Goal: Task Accomplishment & Management: Complete application form

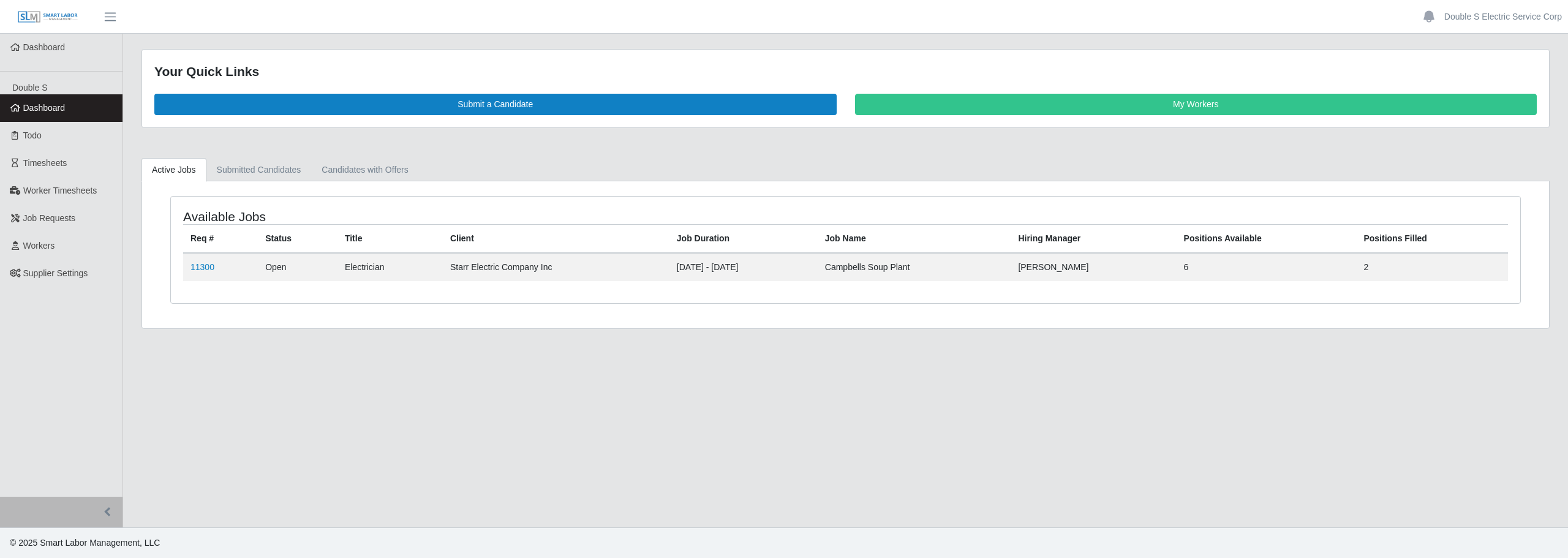
click at [253, 365] on main "Your Quick Links Submit a Candidate My Workers Active Jobs Submitted Candidates…" at bounding box center [846, 280] width 1445 height 494
click at [209, 270] on link "11300" at bounding box center [201, 266] width 24 height 10
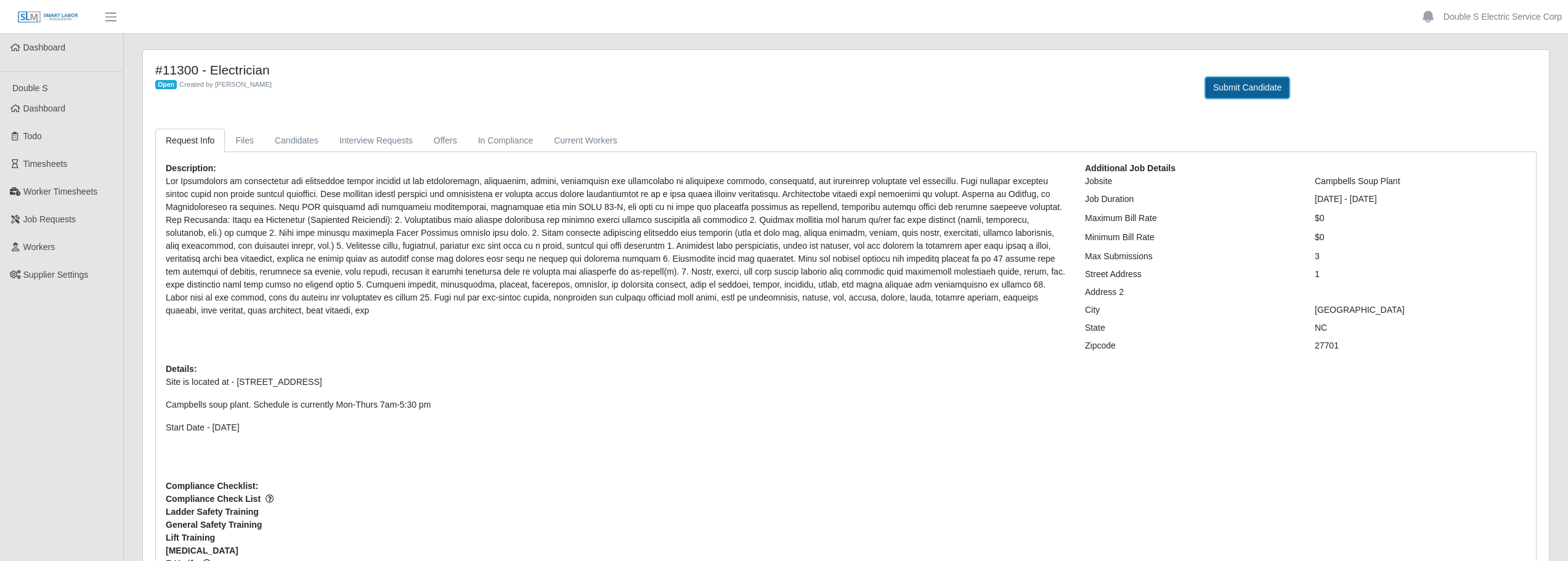
click at [1270, 84] on button "Submit Candidate" at bounding box center [1247, 87] width 85 height 21
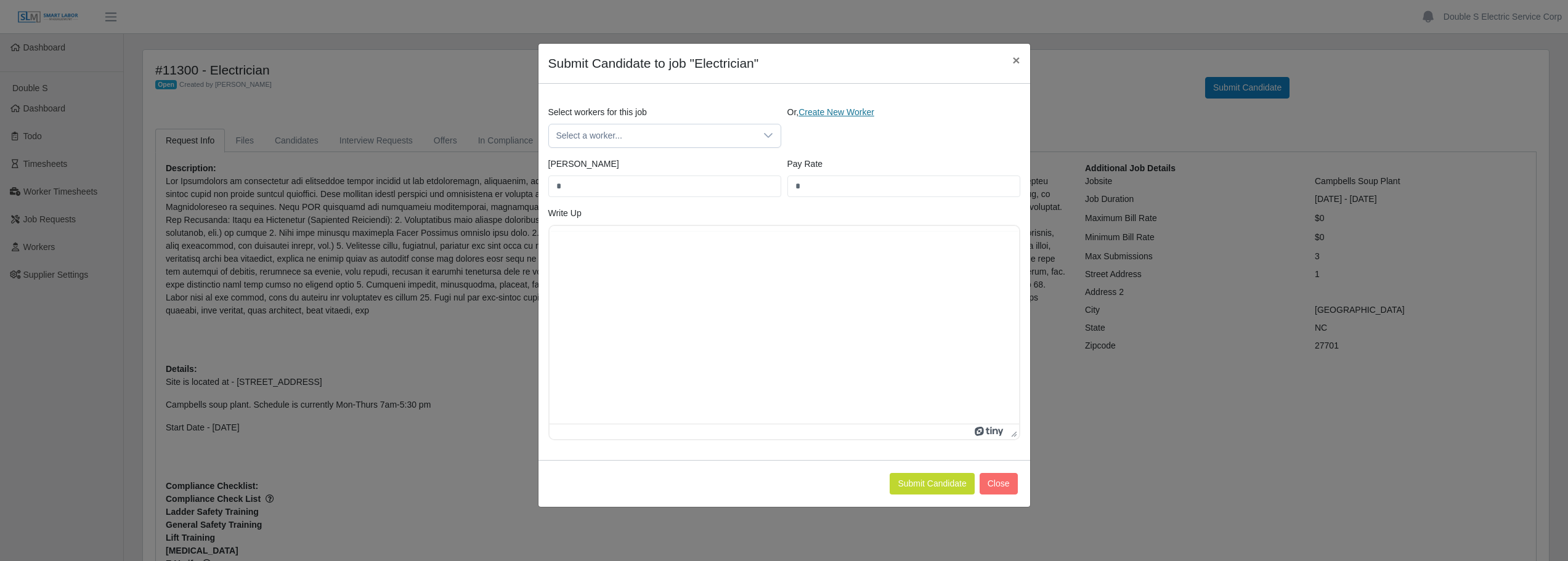
click at [812, 115] on link "Create New Worker" at bounding box center [836, 112] width 76 height 10
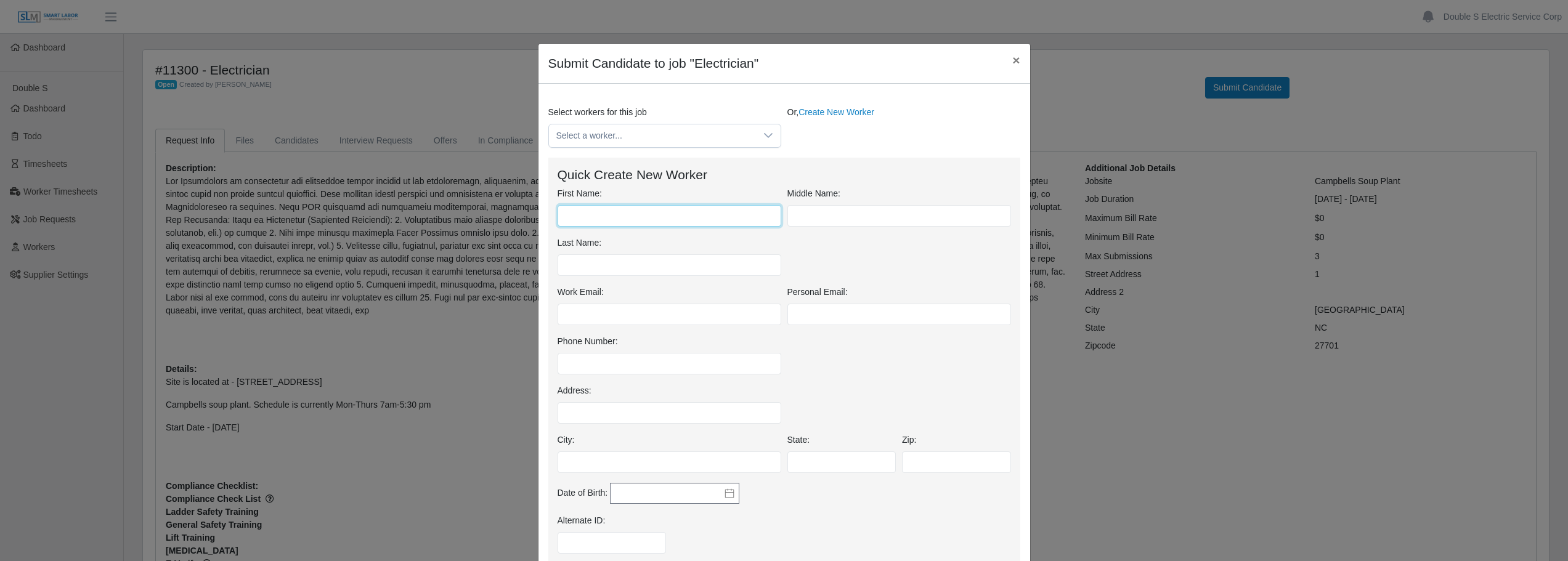
click at [635, 205] on input "First Name:" at bounding box center [669, 216] width 224 height 21
type input "**********"
type input "*******"
type input "**********"
drag, startPoint x: 695, startPoint y: 214, endPoint x: 700, endPoint y: 218, distance: 6.4
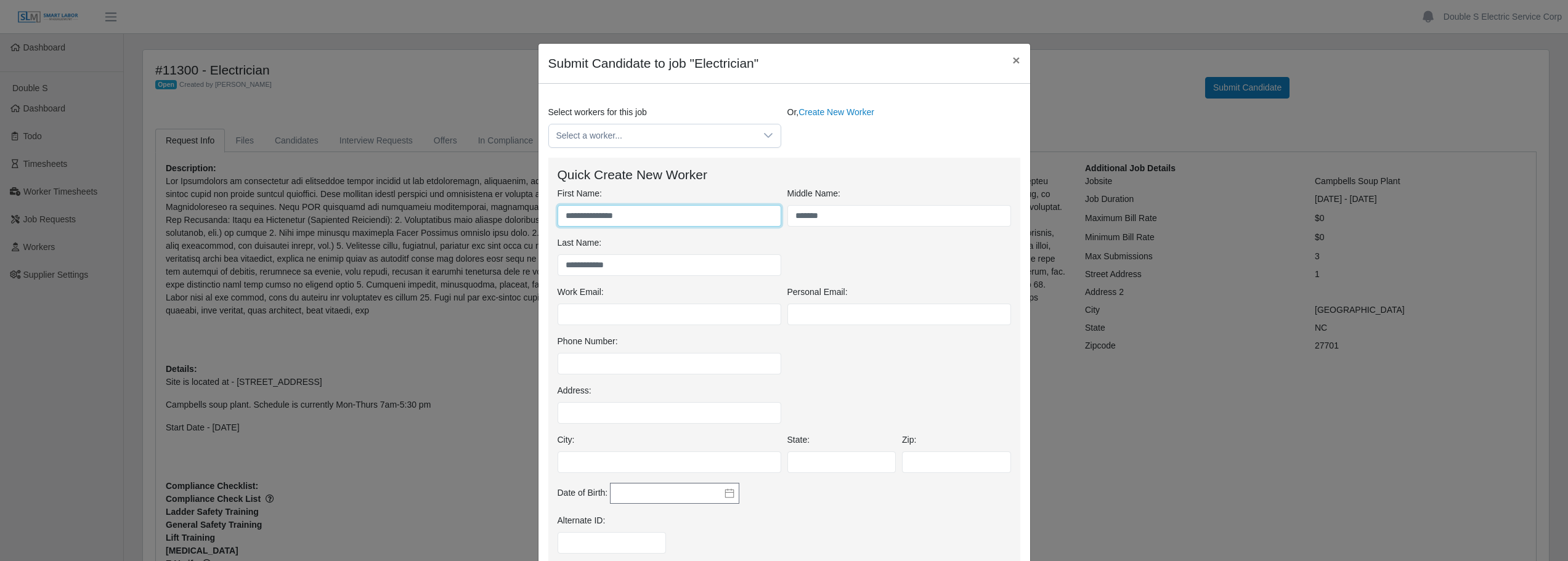
click at [701, 213] on input "**********" at bounding box center [669, 216] width 224 height 21
type input "*******"
type input "**********"
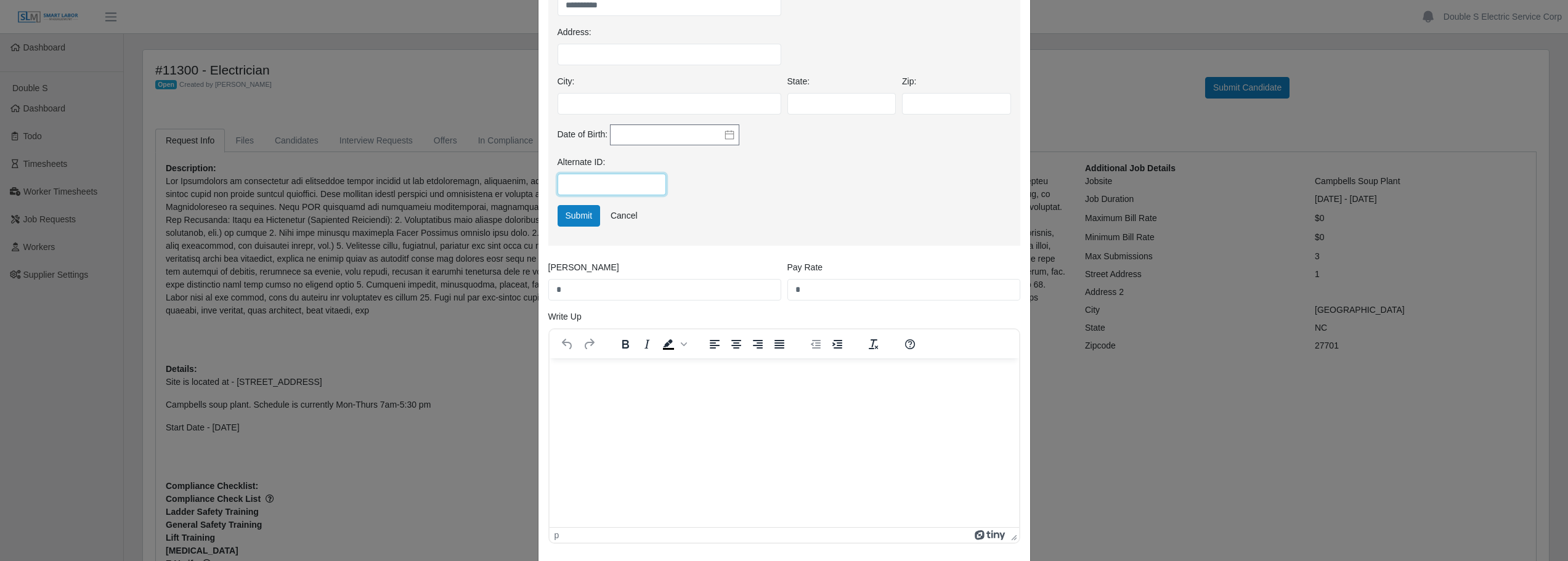
scroll to position [370, 0]
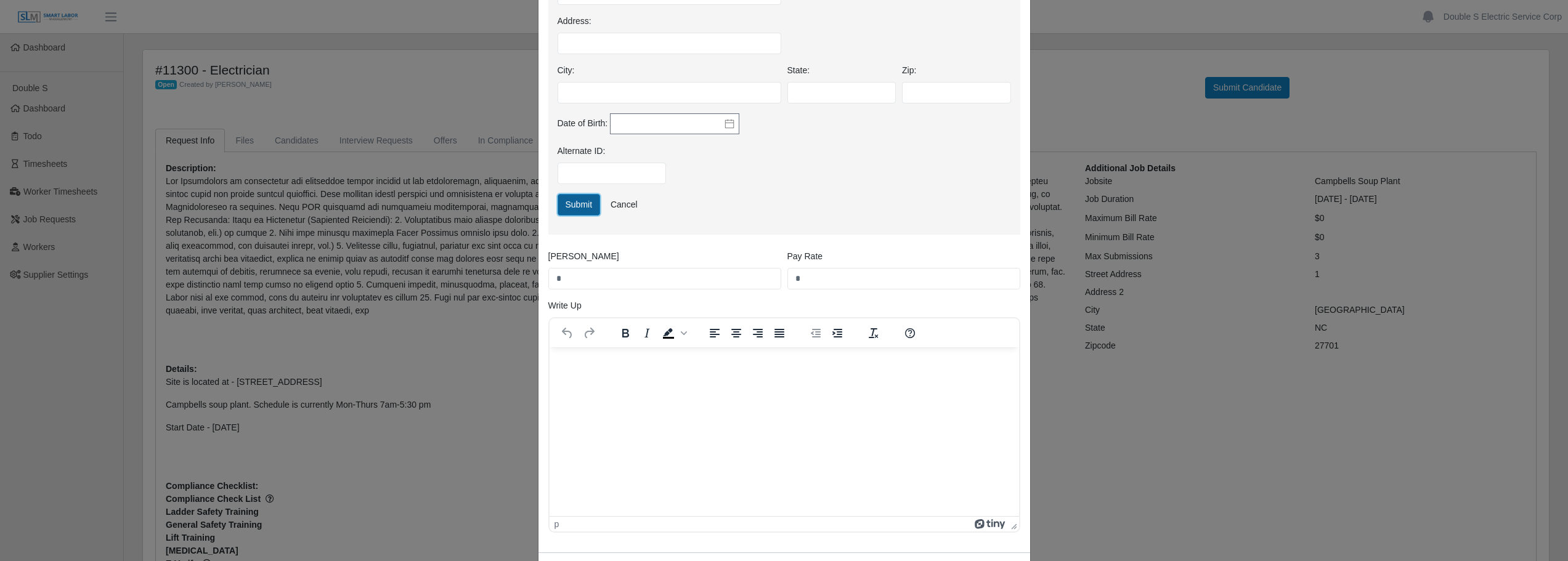
click at [571, 208] on button "Submit" at bounding box center [579, 204] width 43 height 21
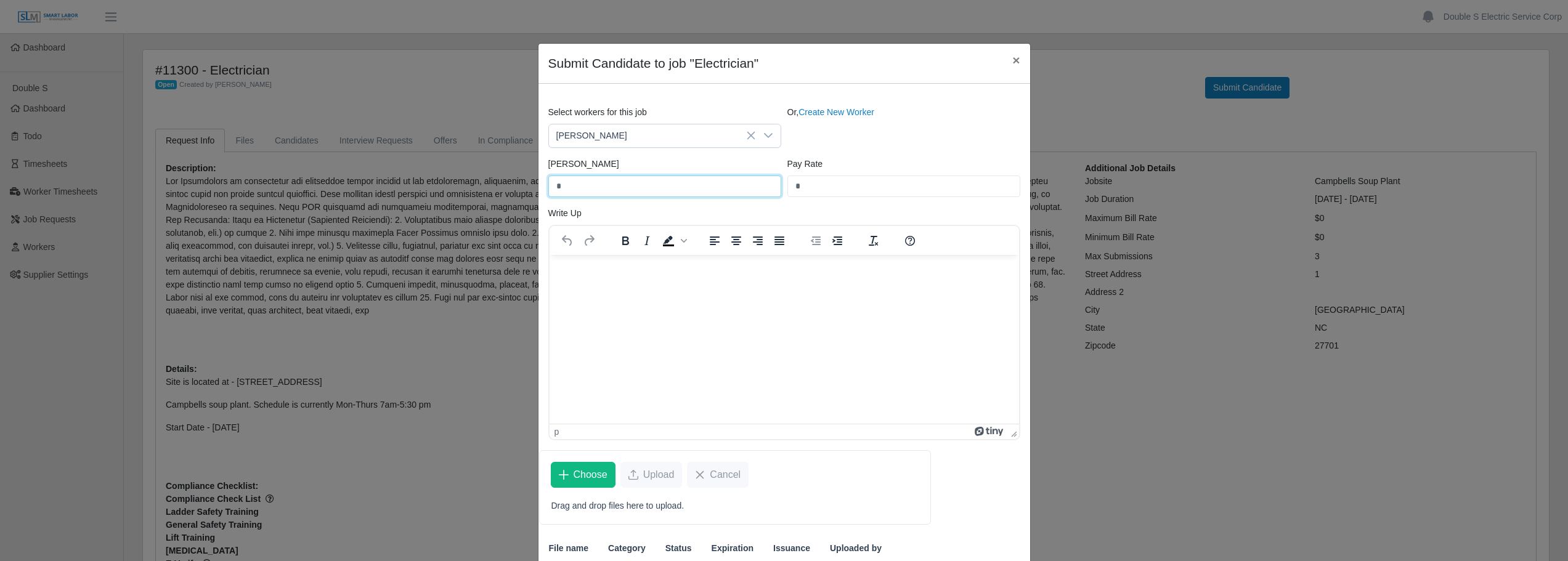
click at [634, 189] on input "*" at bounding box center [664, 186] width 233 height 21
type input "*"
type input "*****"
click at [782, 209] on div "Write Up To open the popup, press Shift+Enter p" at bounding box center [784, 323] width 478 height 233
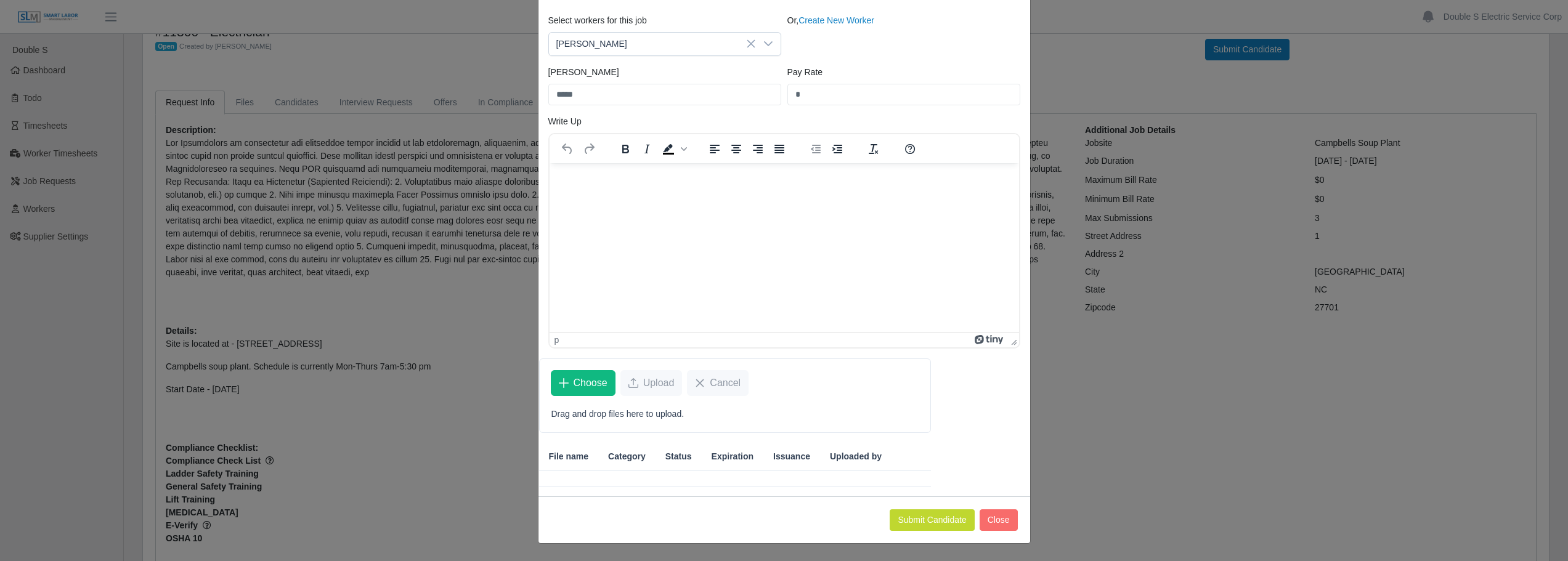
scroll to position [88, 0]
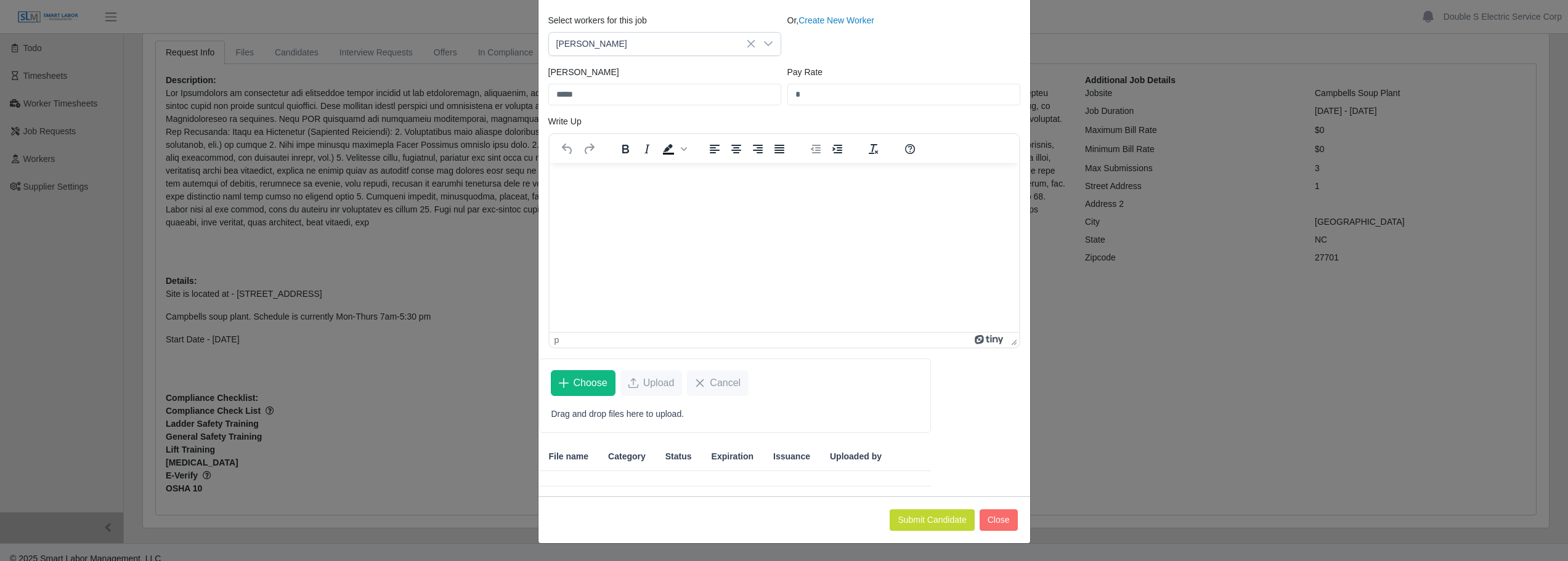
click at [950, 379] on div "Select workers for this job Jeffery Medina Lopez Or, Create New Worker Bill Rat…" at bounding box center [784, 250] width 491 height 472
click at [581, 390] on span "Choose" at bounding box center [590, 383] width 33 height 15
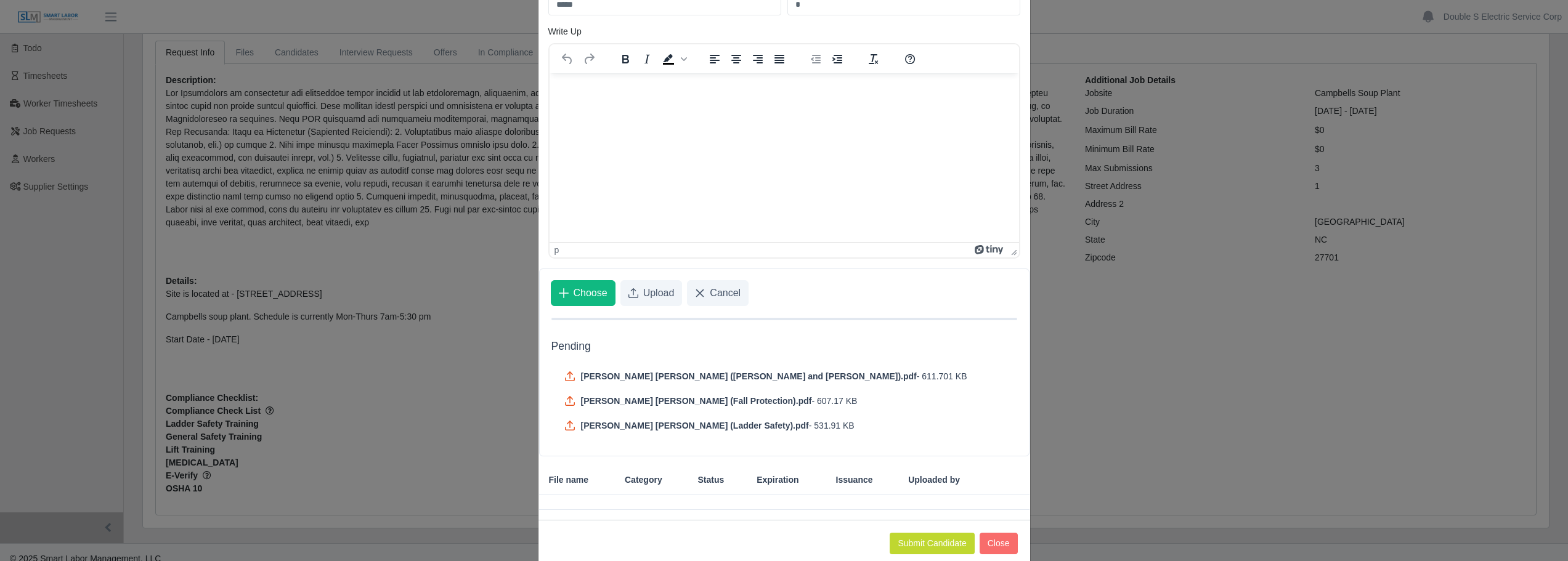
scroll to position [205, 0]
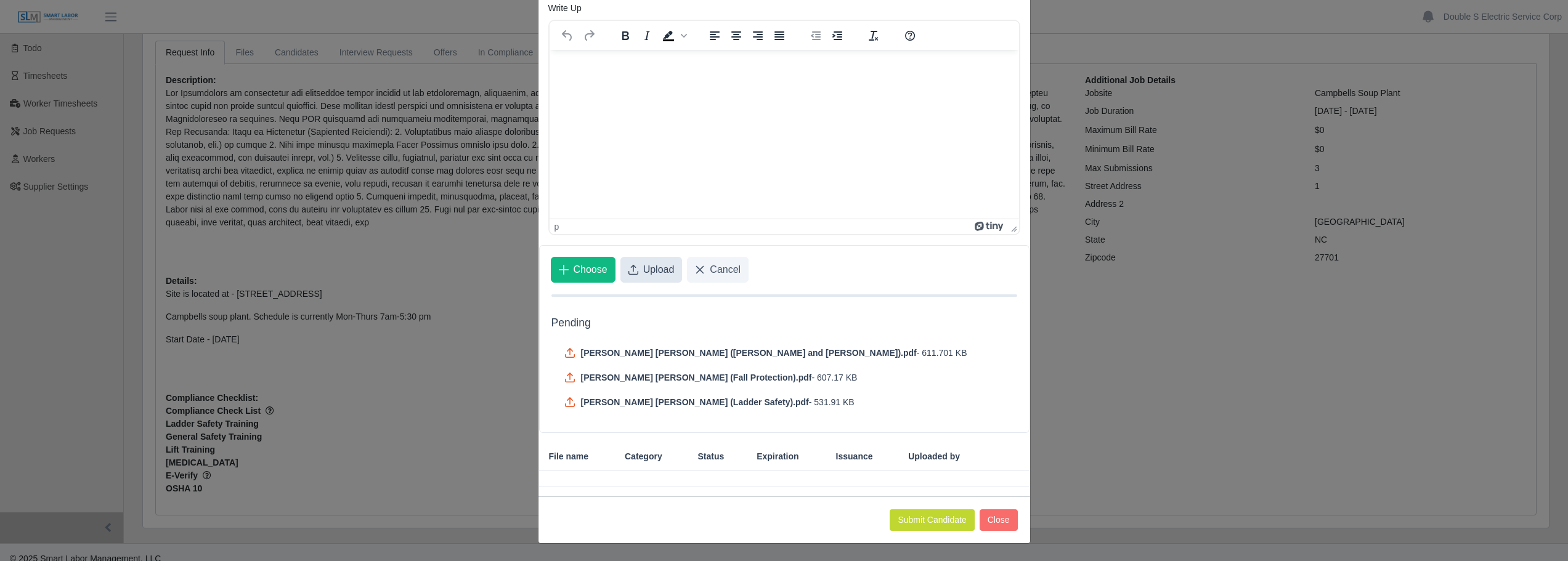
click at [652, 269] on span "Upload" at bounding box center [659, 269] width 32 height 15
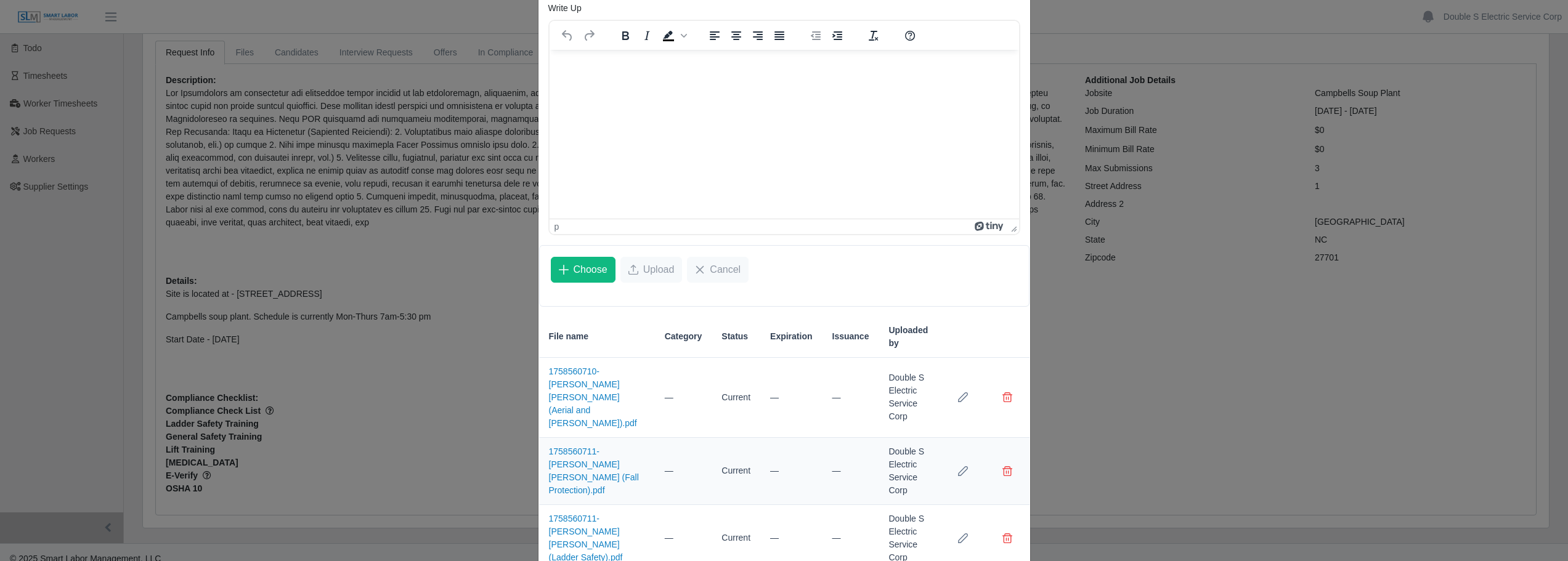
scroll to position [239, 0]
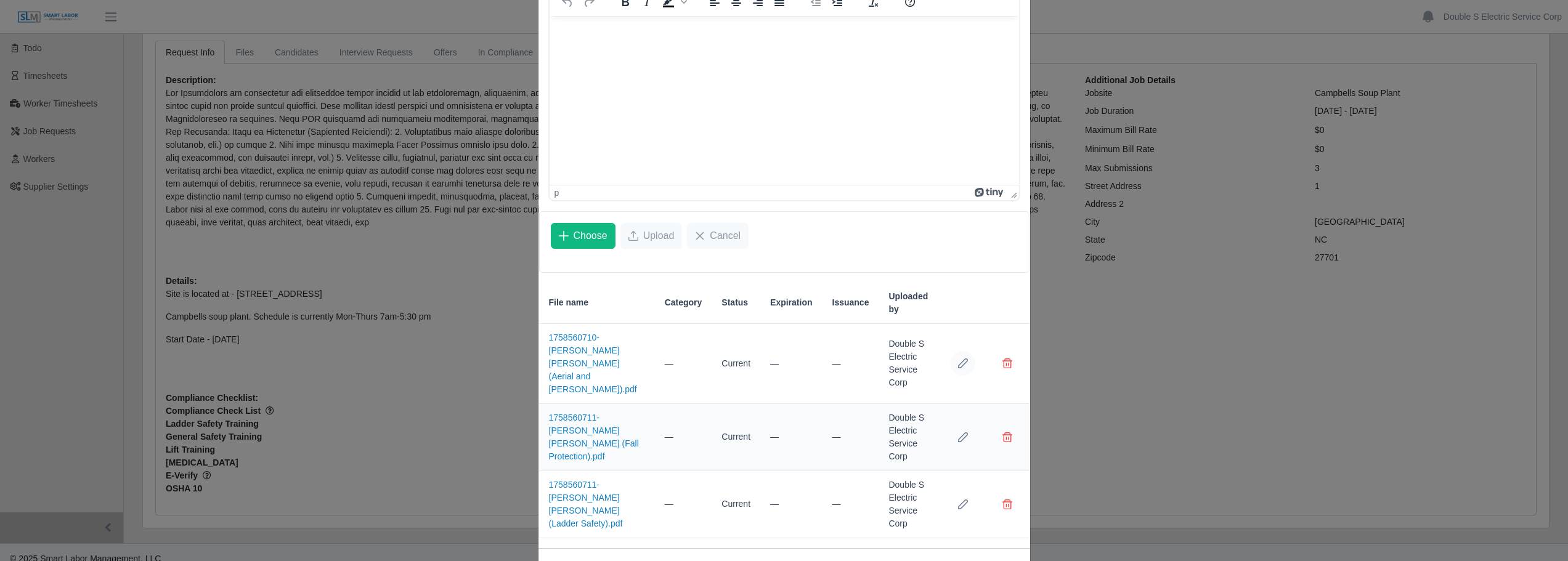
click at [963, 351] on button "Row Edit" at bounding box center [963, 364] width 25 height 25
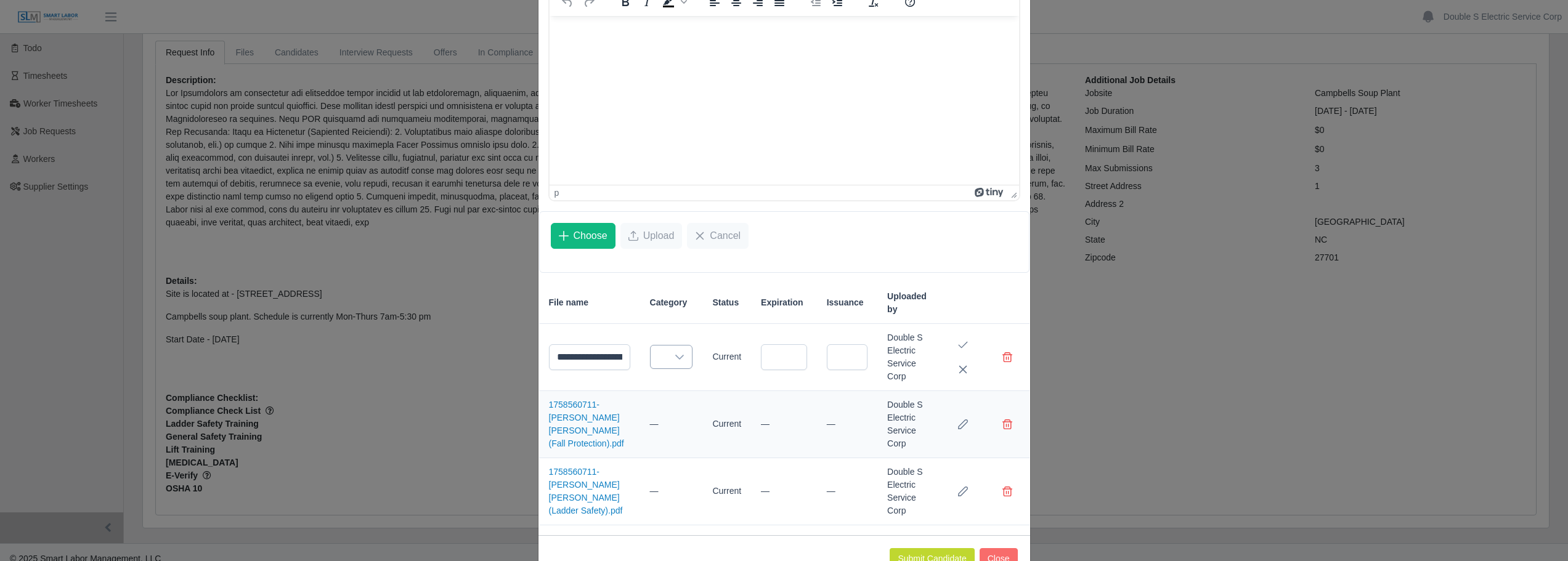
scroll to position [277, 0]
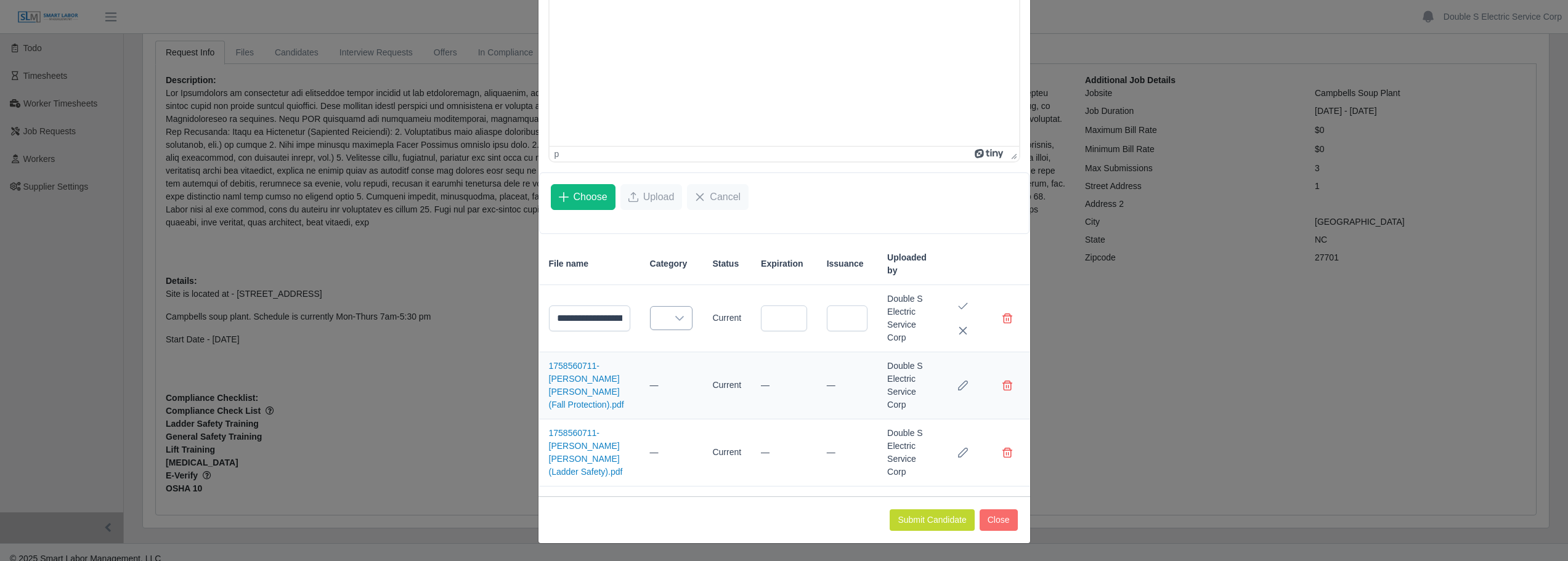
click at [676, 320] on icon at bounding box center [680, 319] width 9 height 5
click at [685, 391] on span "Safety Training" at bounding box center [677, 394] width 57 height 13
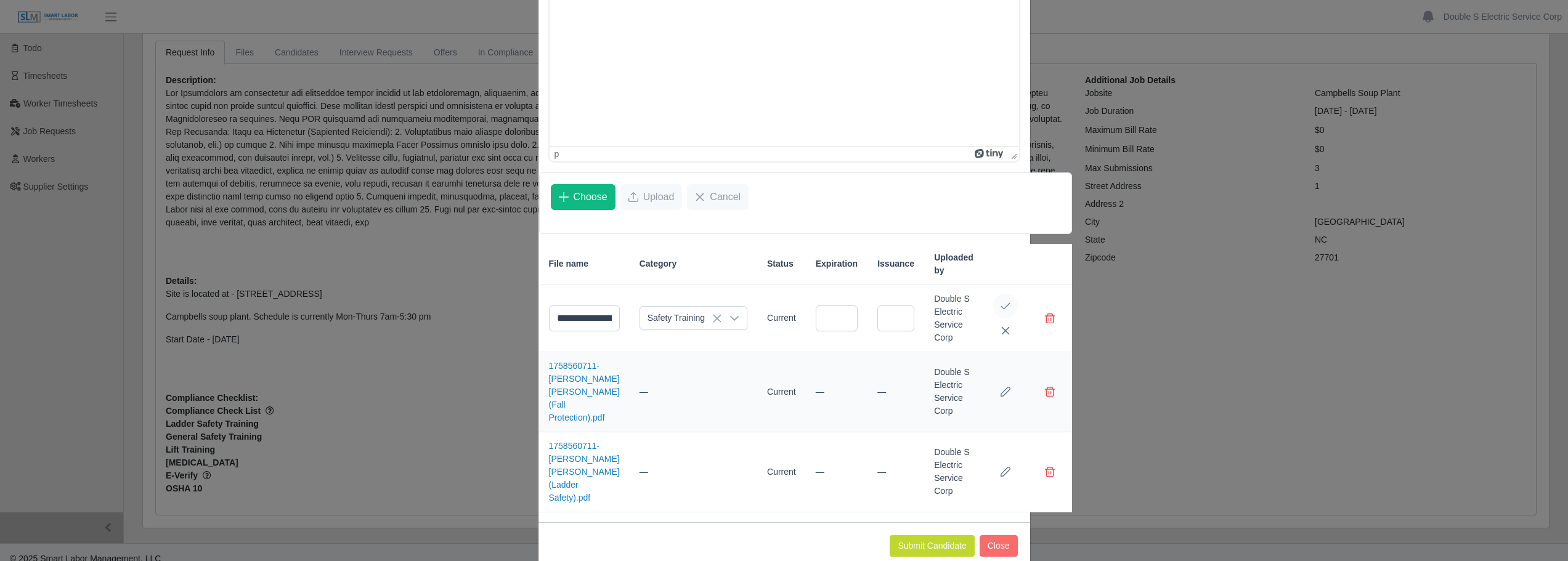
click at [1001, 305] on icon "Save Edit" at bounding box center [1005, 306] width 10 height 10
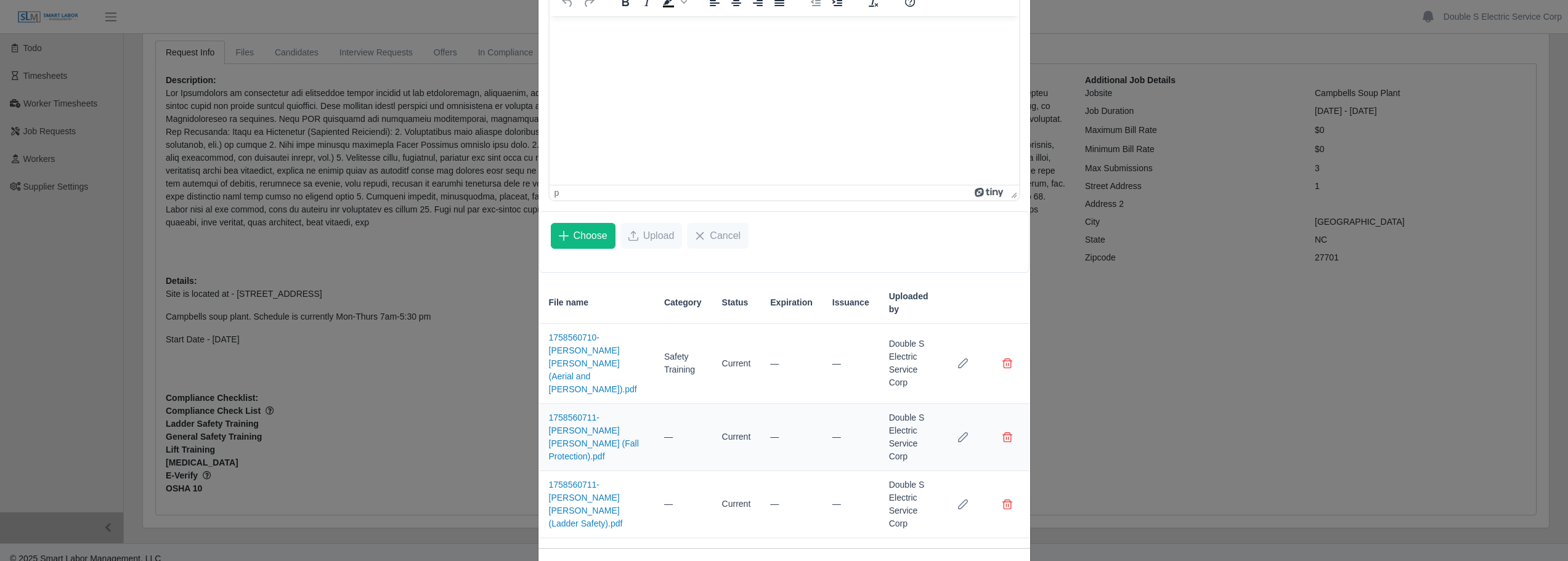
click at [952, 425] on button "Row Edit" at bounding box center [963, 438] width 25 height 25
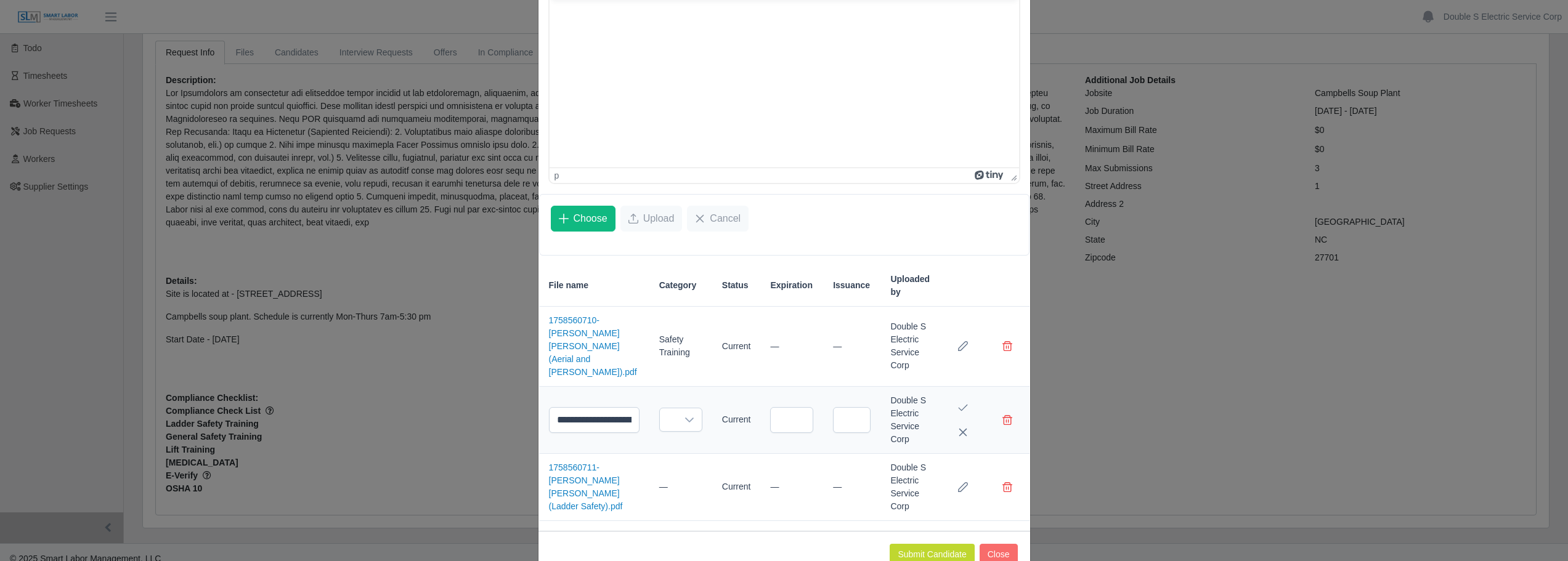
scroll to position [291, 0]
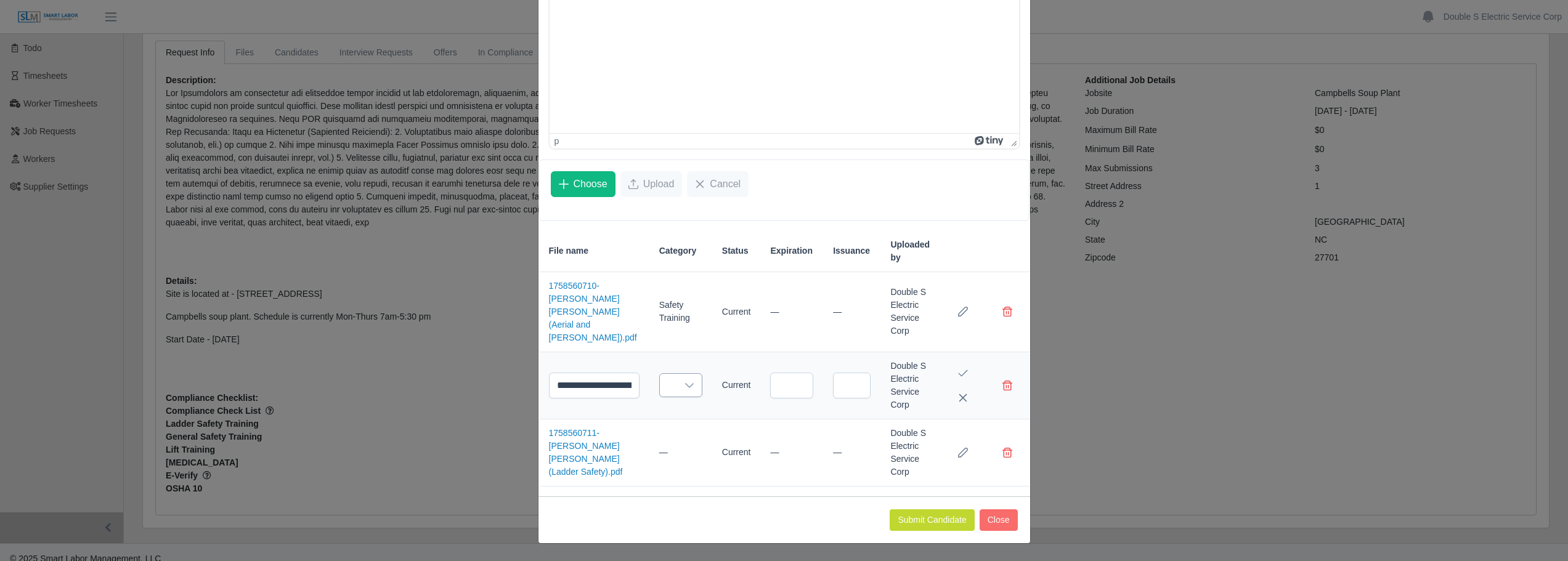
click at [677, 386] on div at bounding box center [690, 385] width 25 height 23
click at [691, 457] on span "Safety Training" at bounding box center [675, 461] width 57 height 13
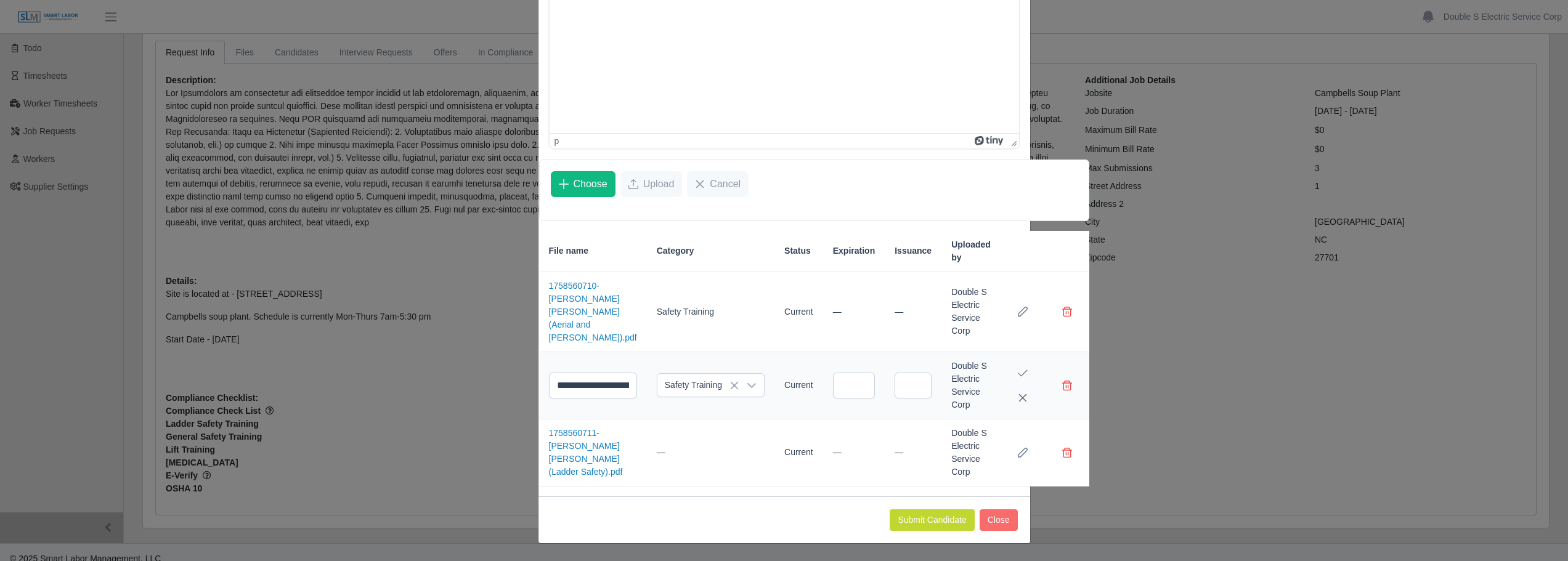
click at [1017, 378] on icon "Save Edit" at bounding box center [1022, 373] width 10 height 10
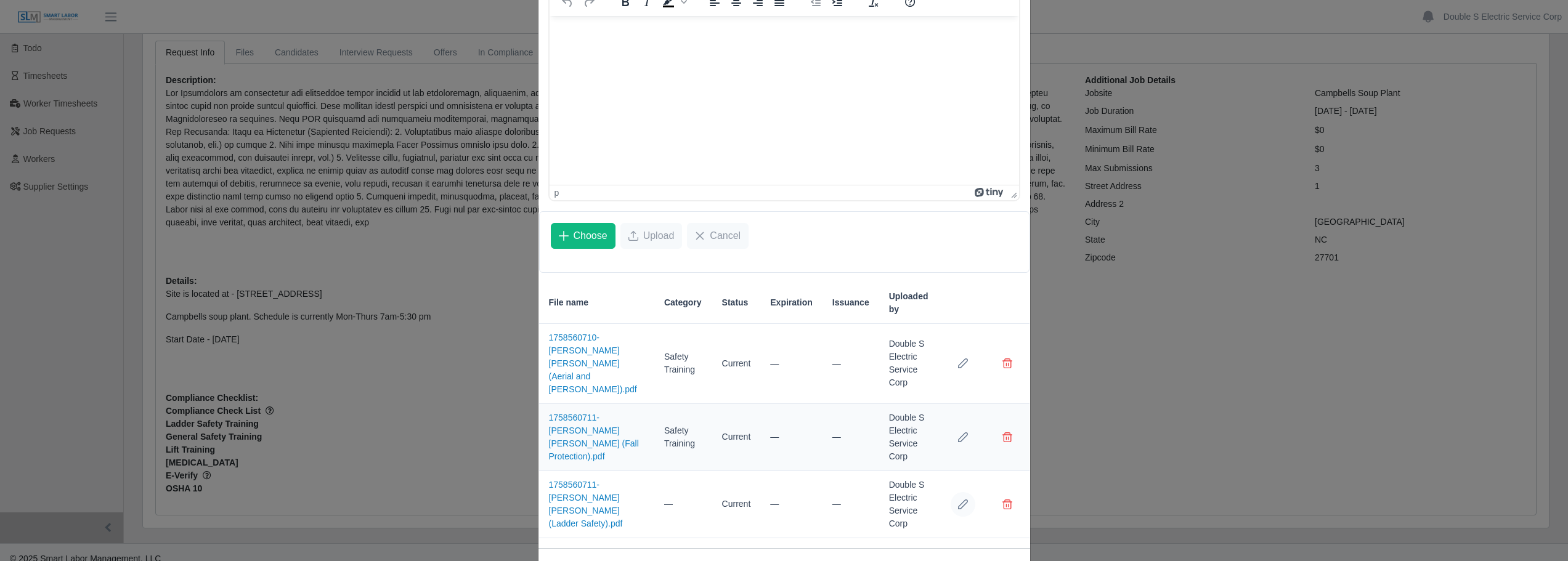
click at [960, 492] on button "Row Edit" at bounding box center [963, 505] width 25 height 25
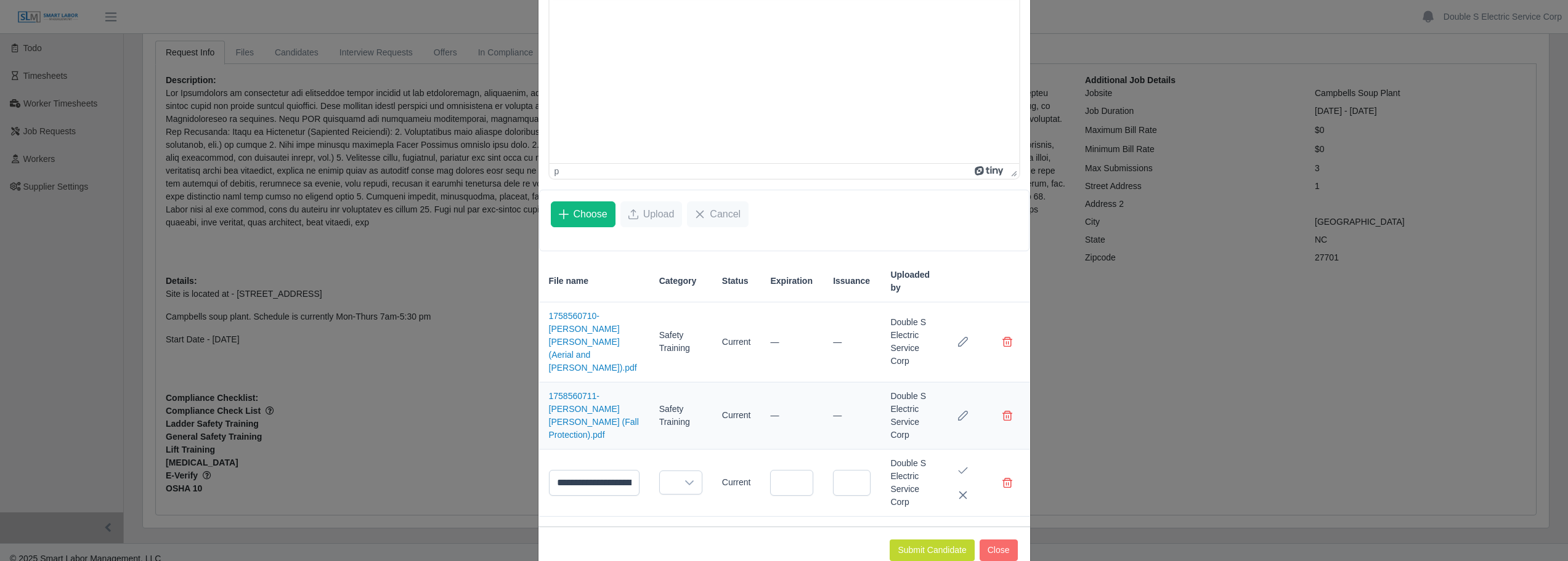
scroll to position [277, 0]
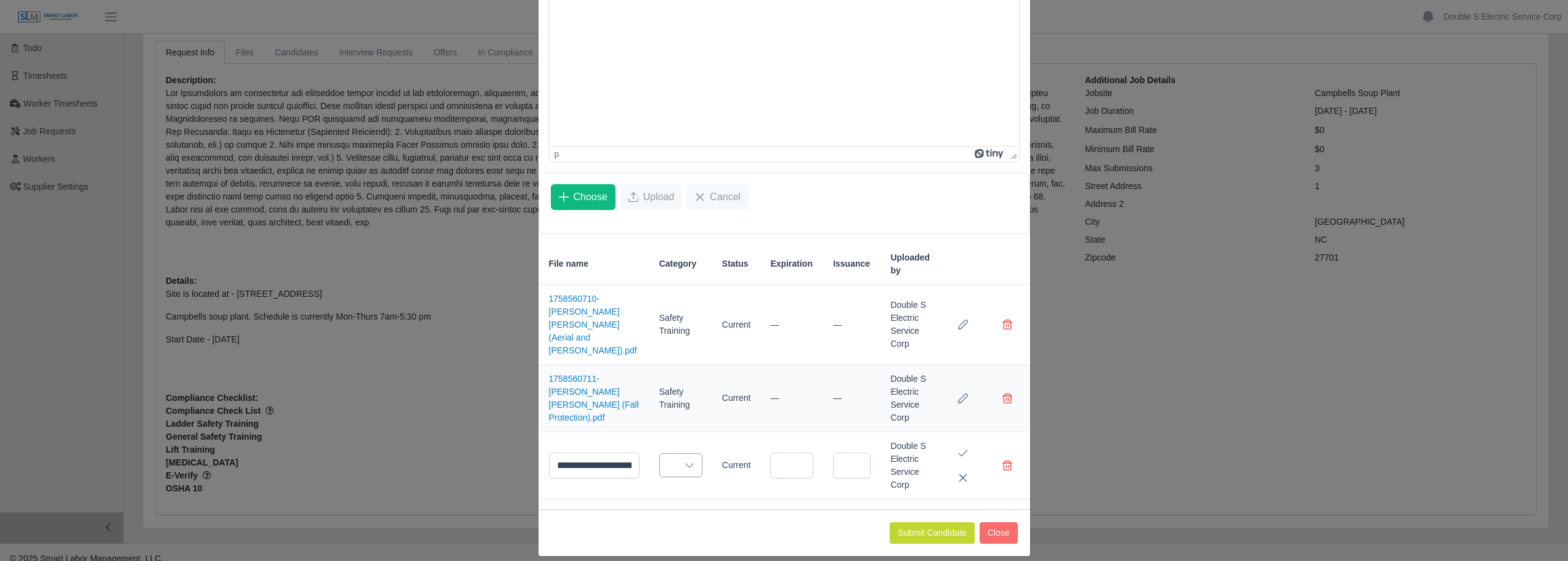
click at [677, 454] on div at bounding box center [690, 465] width 25 height 23
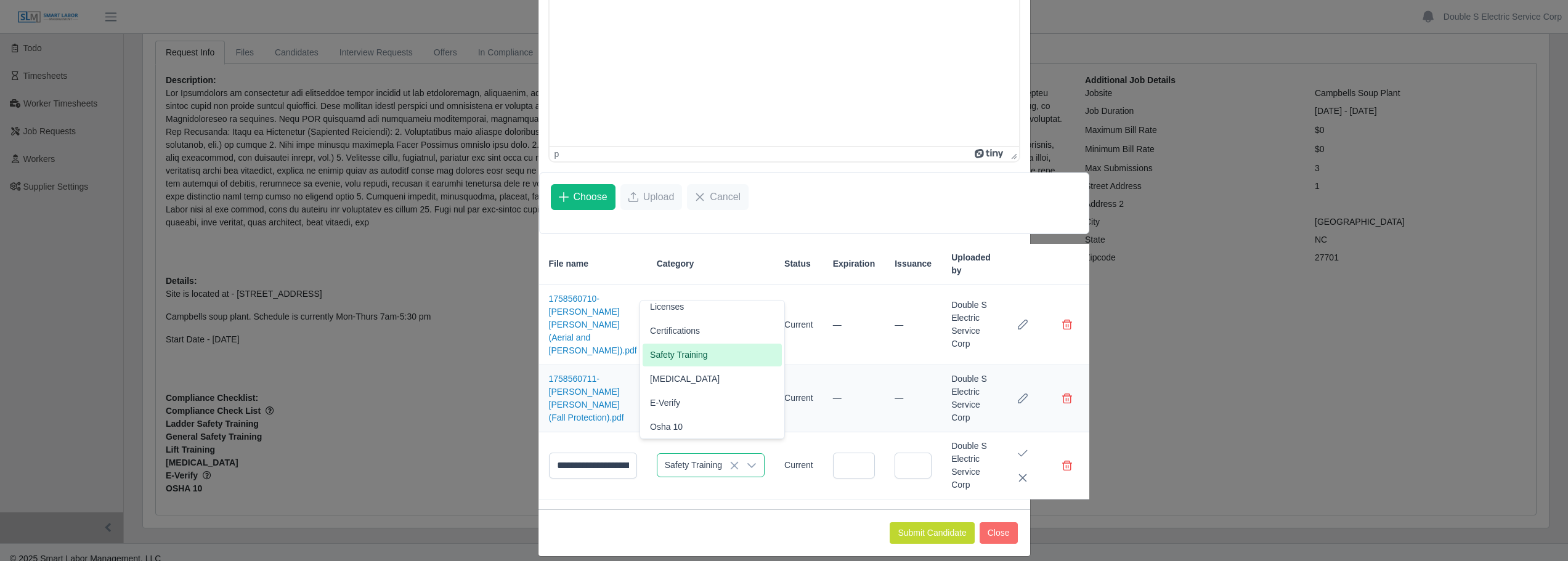
click at [692, 351] on span "Safety Training" at bounding box center [678, 355] width 57 height 13
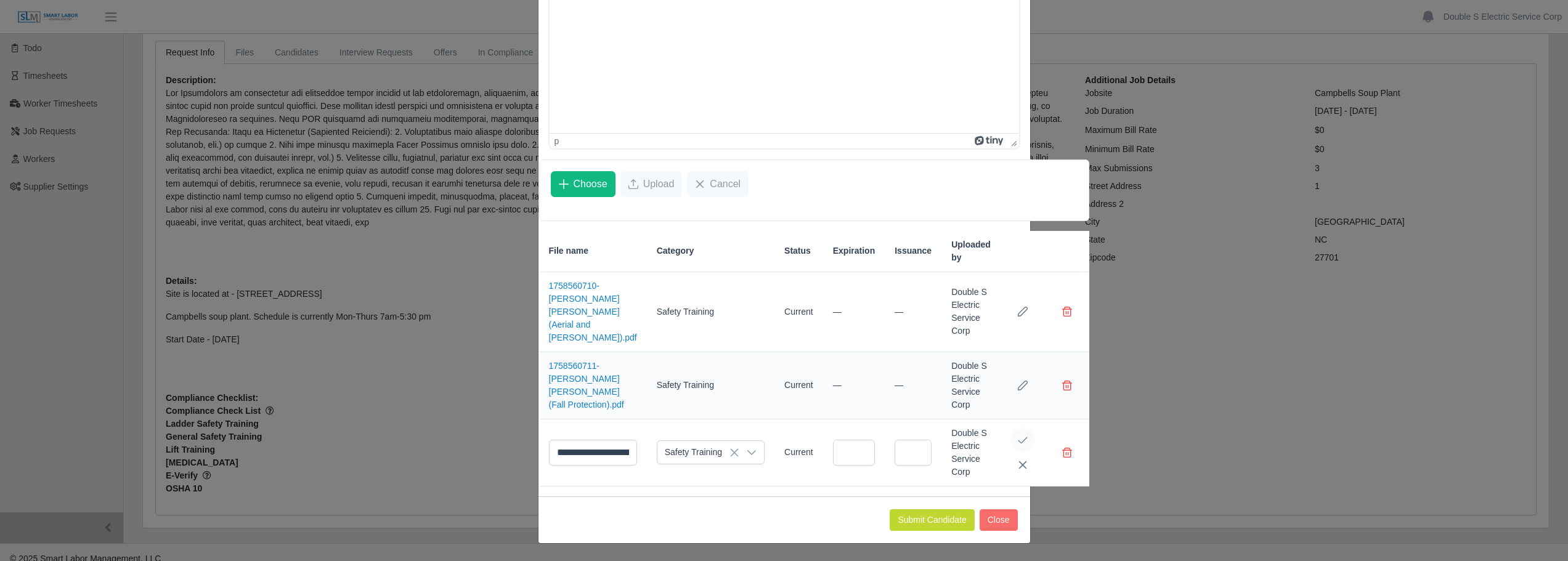
scroll to position [329, 0]
click at [1017, 436] on icon "Save Edit" at bounding box center [1022, 439] width 10 height 10
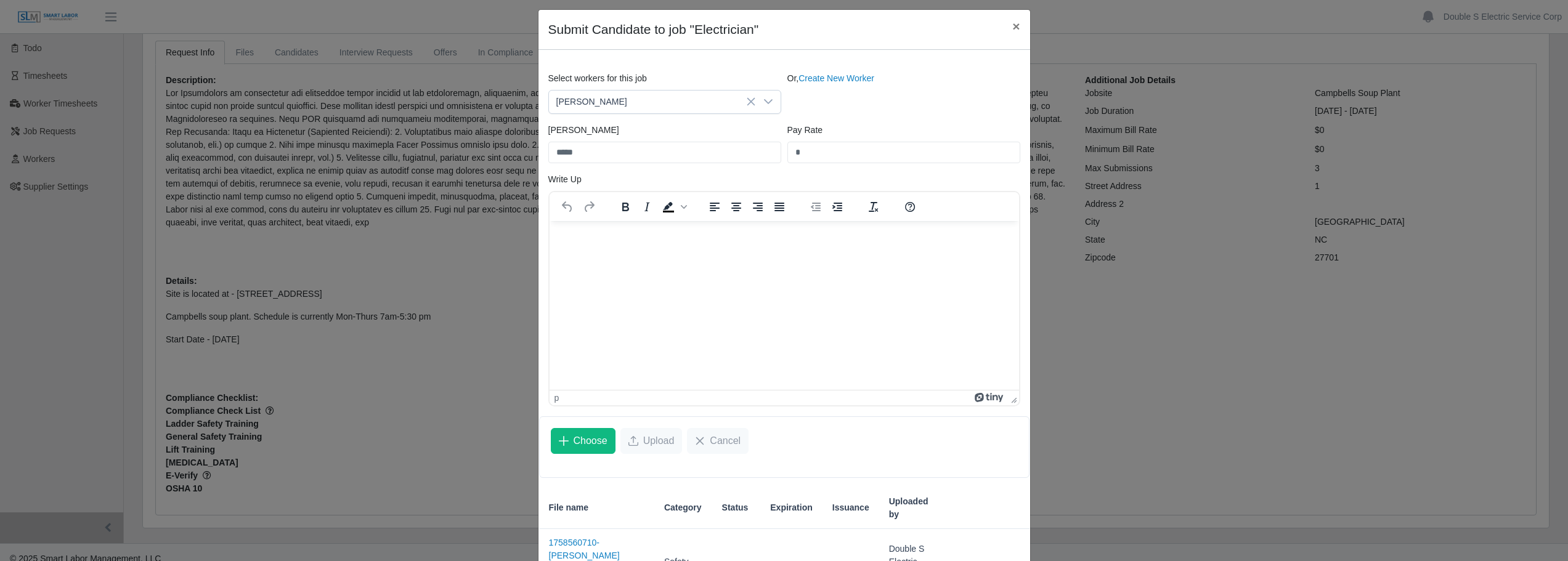
scroll to position [239, 0]
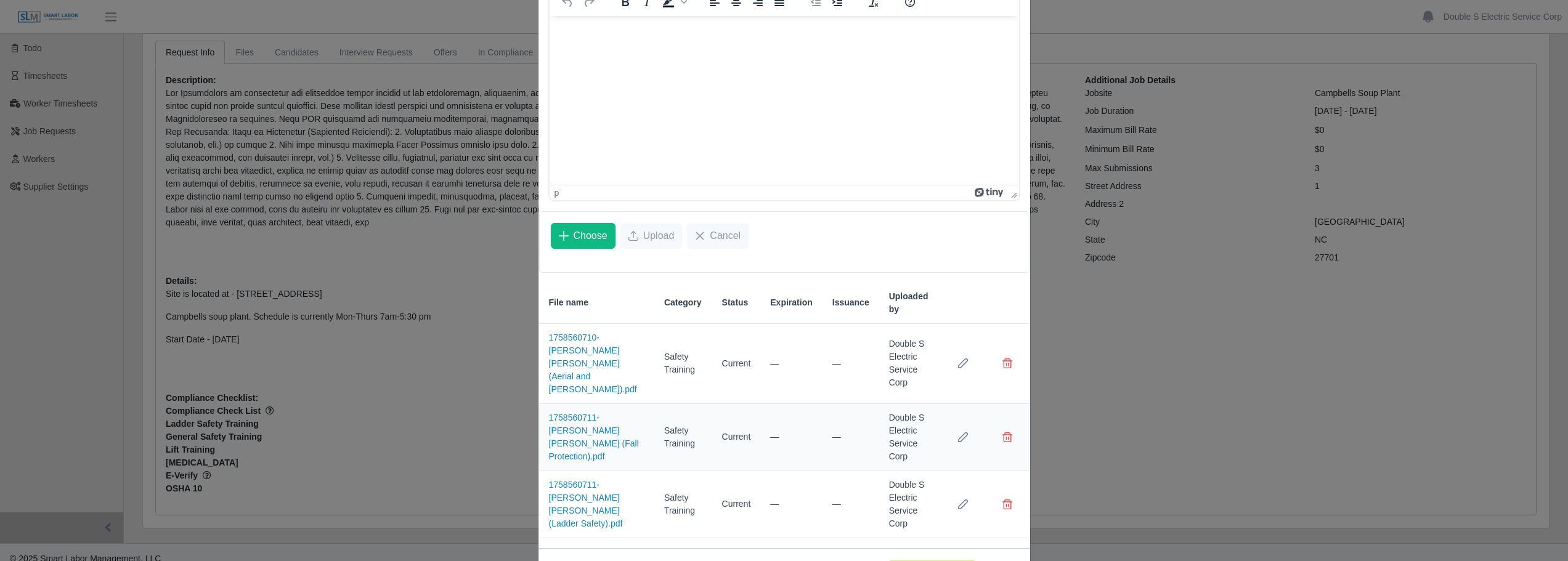
click at [911, 560] on button "Submit Candidate" at bounding box center [932, 572] width 85 height 21
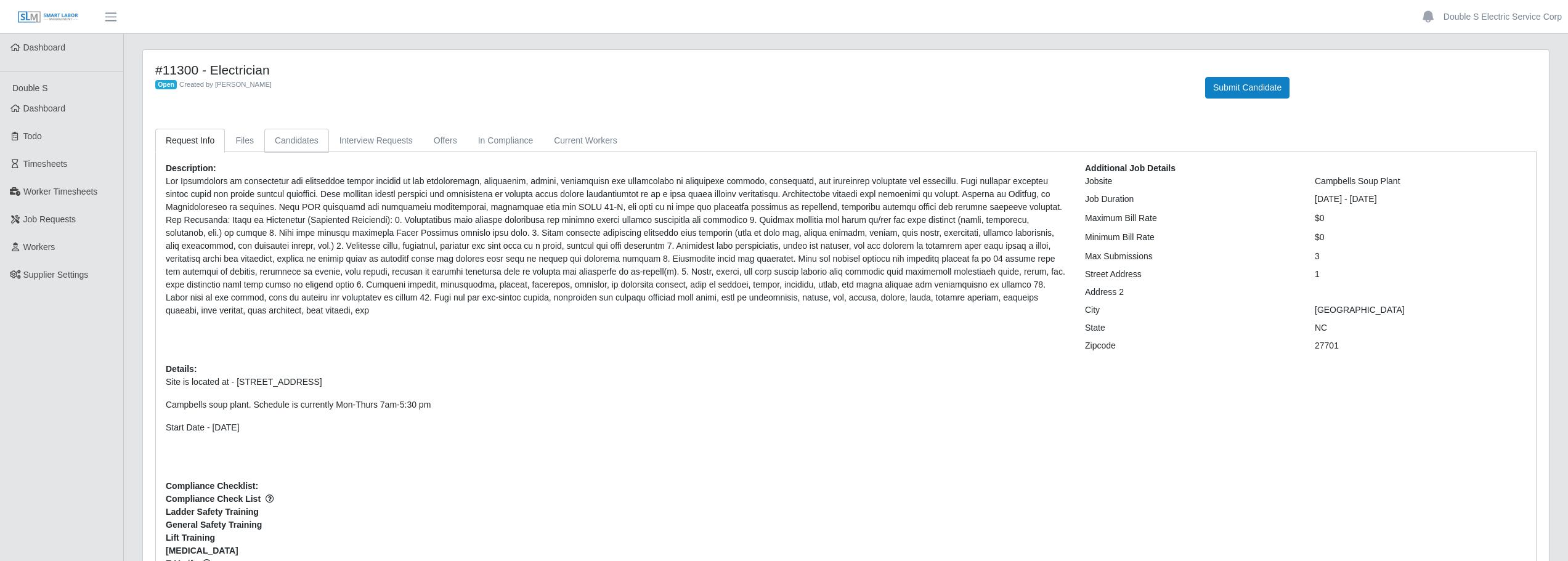
click at [277, 139] on link "Candidates" at bounding box center [296, 140] width 64 height 24
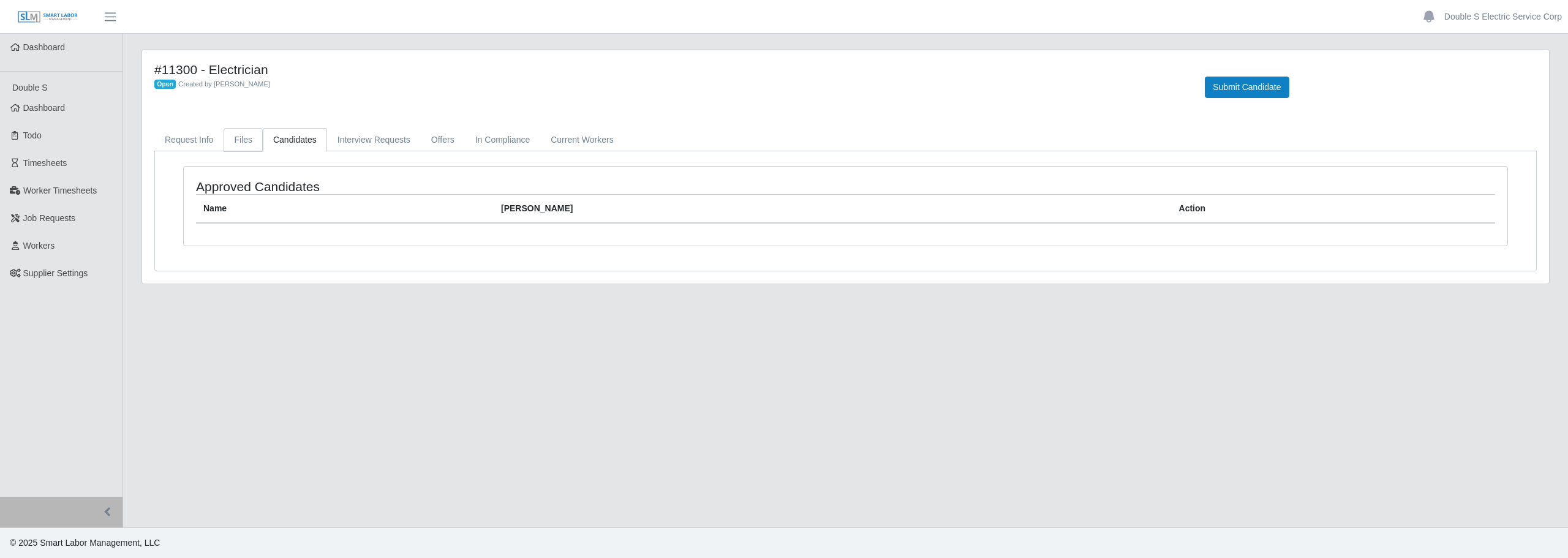
click at [237, 141] on link "Files" at bounding box center [243, 139] width 39 height 24
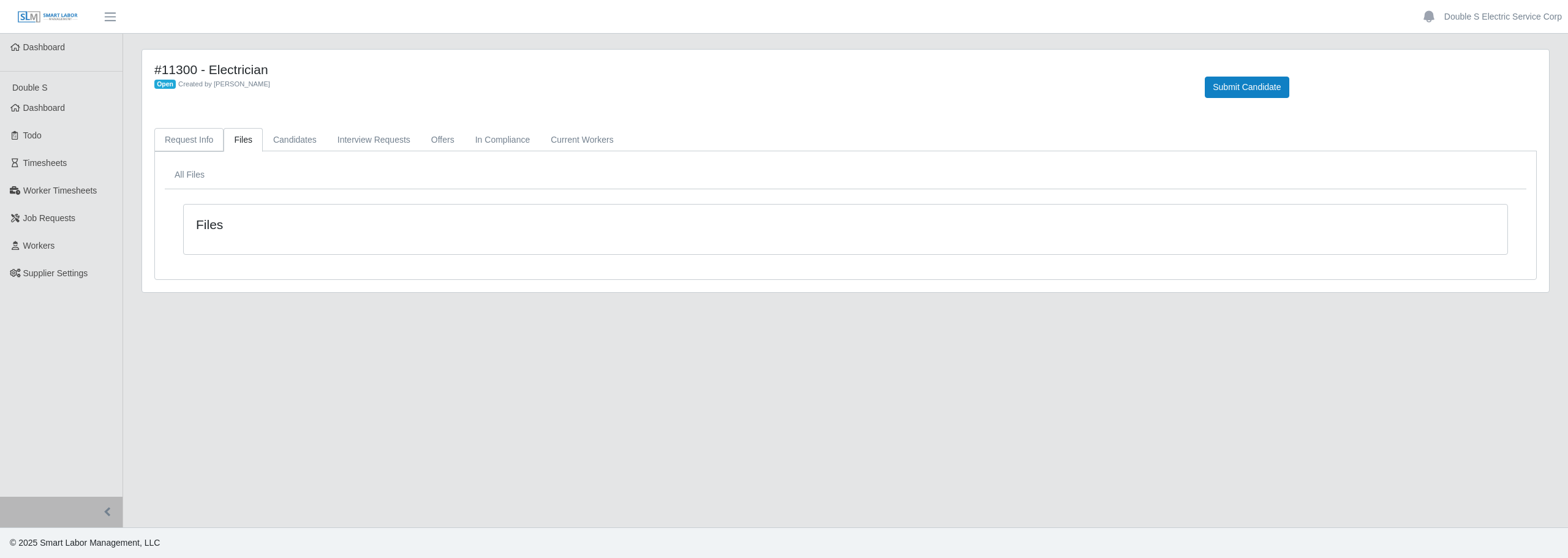
click at [190, 136] on link "Request Info" at bounding box center [188, 139] width 69 height 24
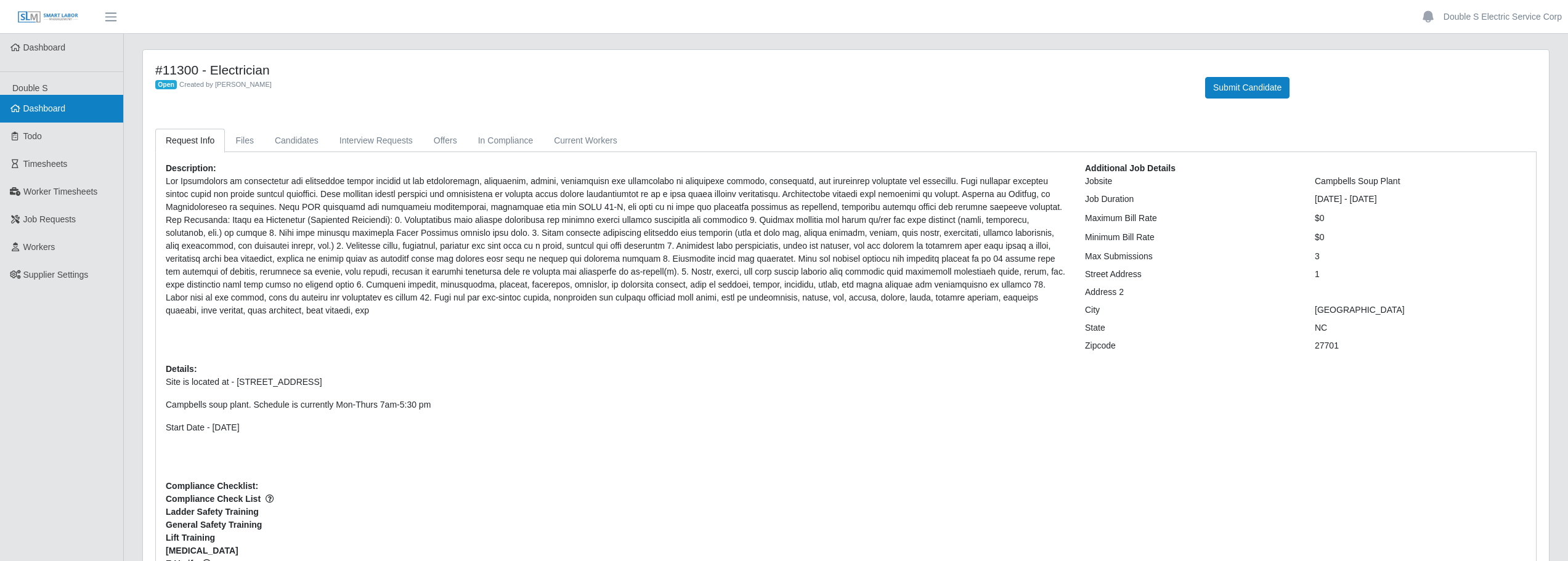
click at [71, 108] on link "Dashboard" at bounding box center [62, 108] width 123 height 27
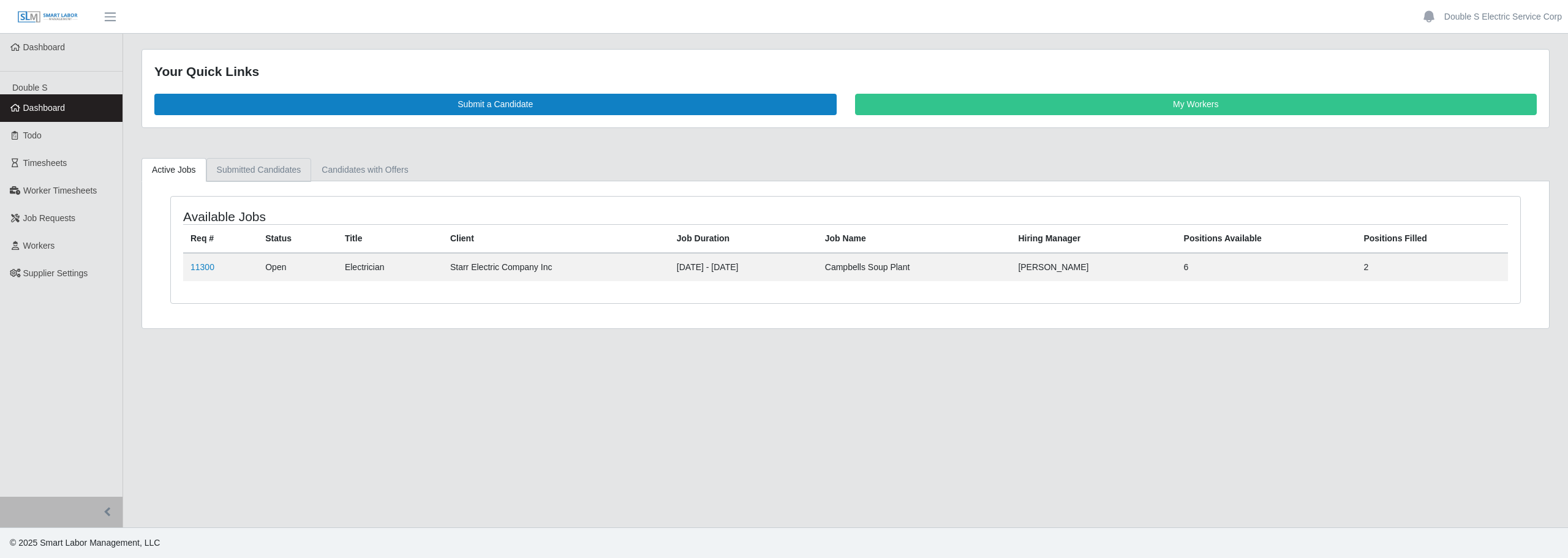
click at [255, 170] on link "Submitted Candidates" at bounding box center [259, 169] width 105 height 24
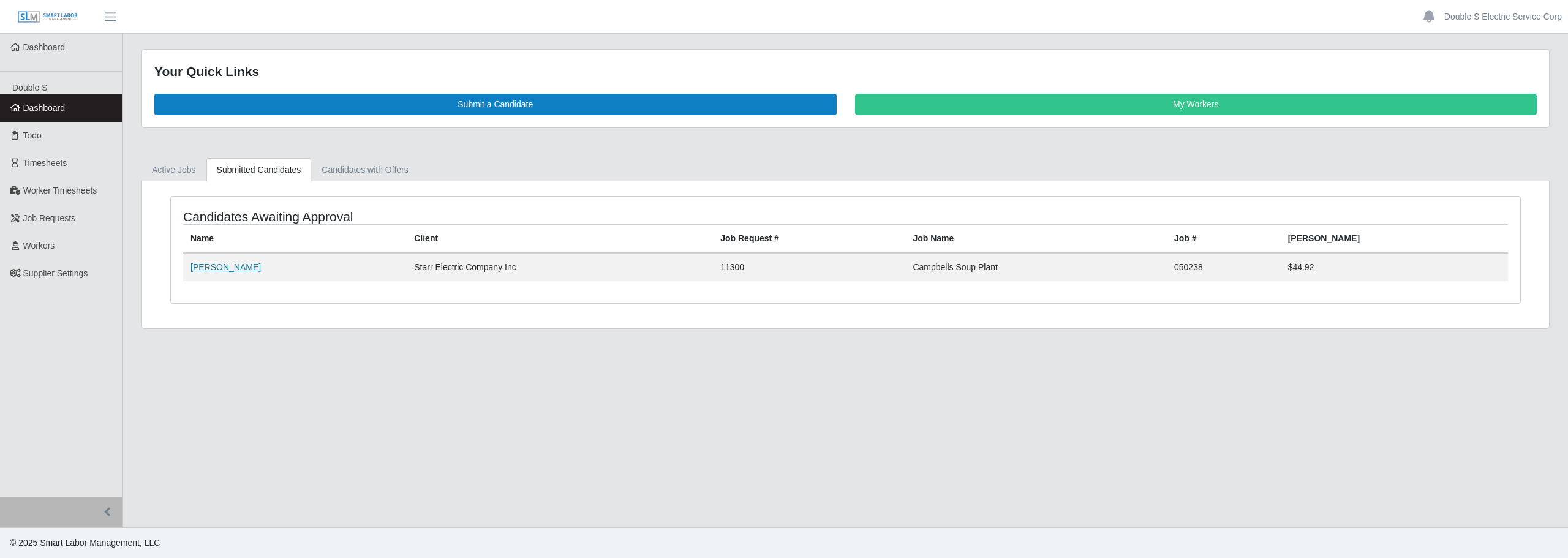
click at [255, 262] on link "Jeffery Medina Lopez" at bounding box center [225, 266] width 70 height 10
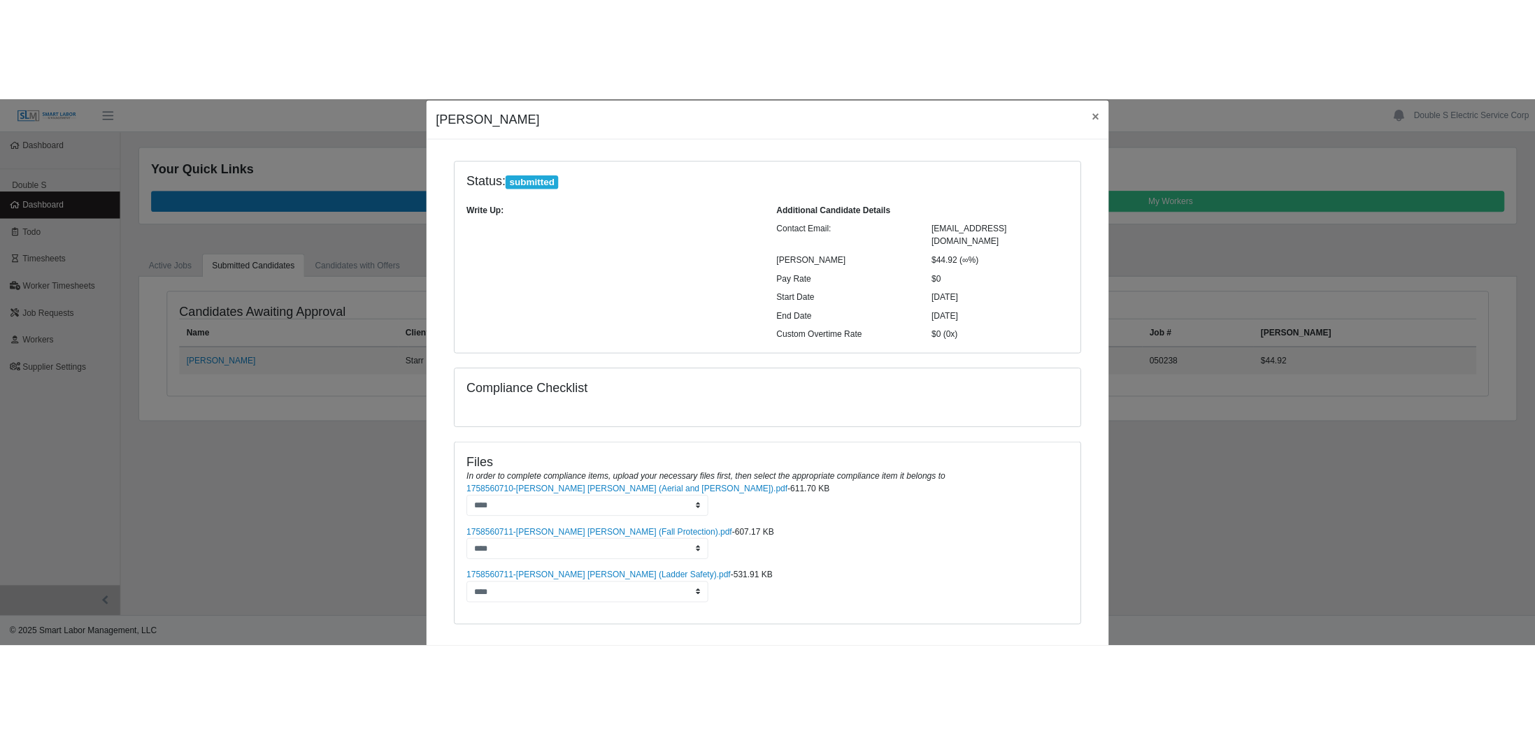
scroll to position [110, 0]
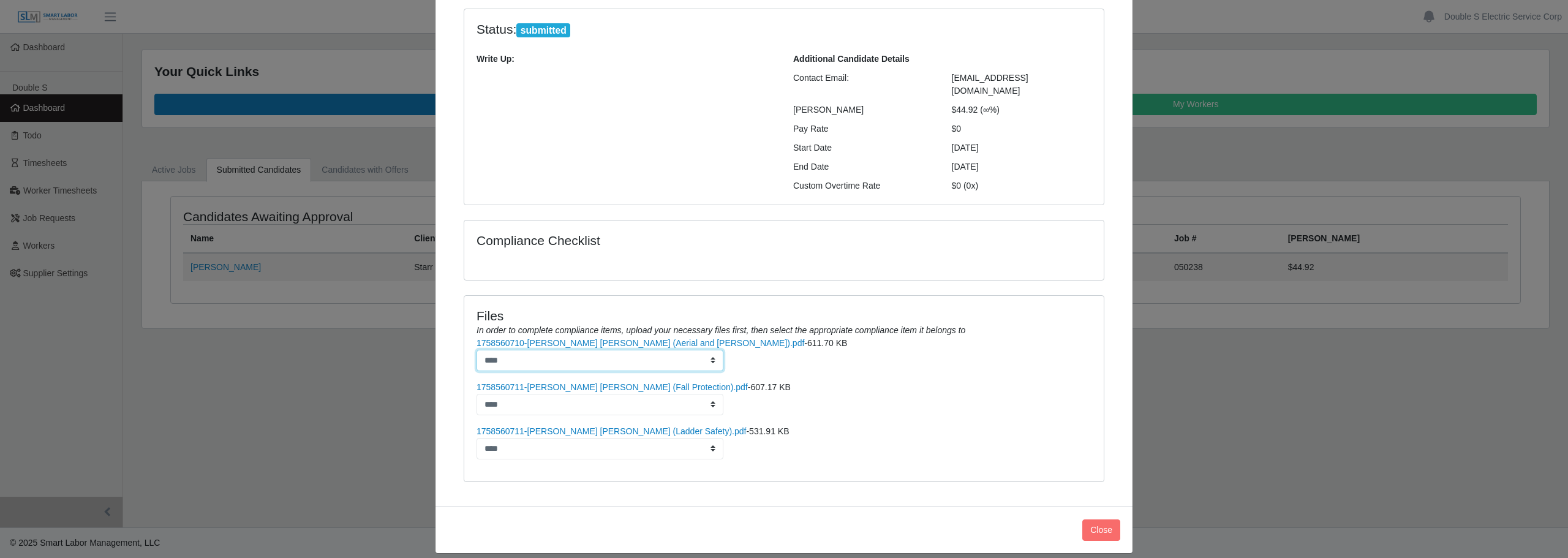
click at [712, 350] on select "****" at bounding box center [600, 360] width 247 height 21
click at [816, 358] on ul "1758560710-Jeffery Arnaldo Medina Lopez (Aerial and Lift Sefety).pdf - 611.70 K…" at bounding box center [784, 399] width 615 height 123
click at [1090, 519] on button "Close" at bounding box center [1101, 530] width 38 height 21
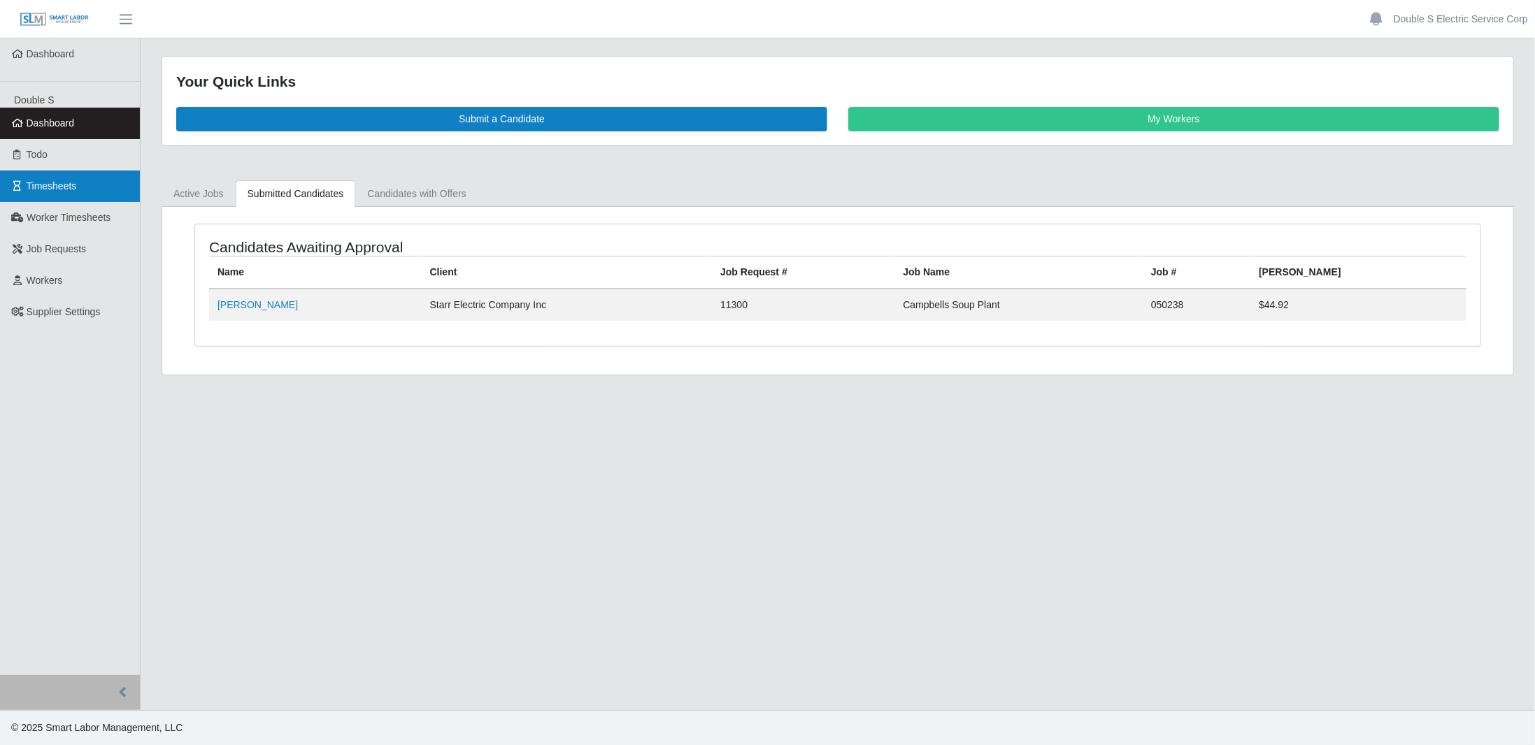
click at [43, 190] on span "Timesheets" at bounding box center [52, 185] width 50 height 11
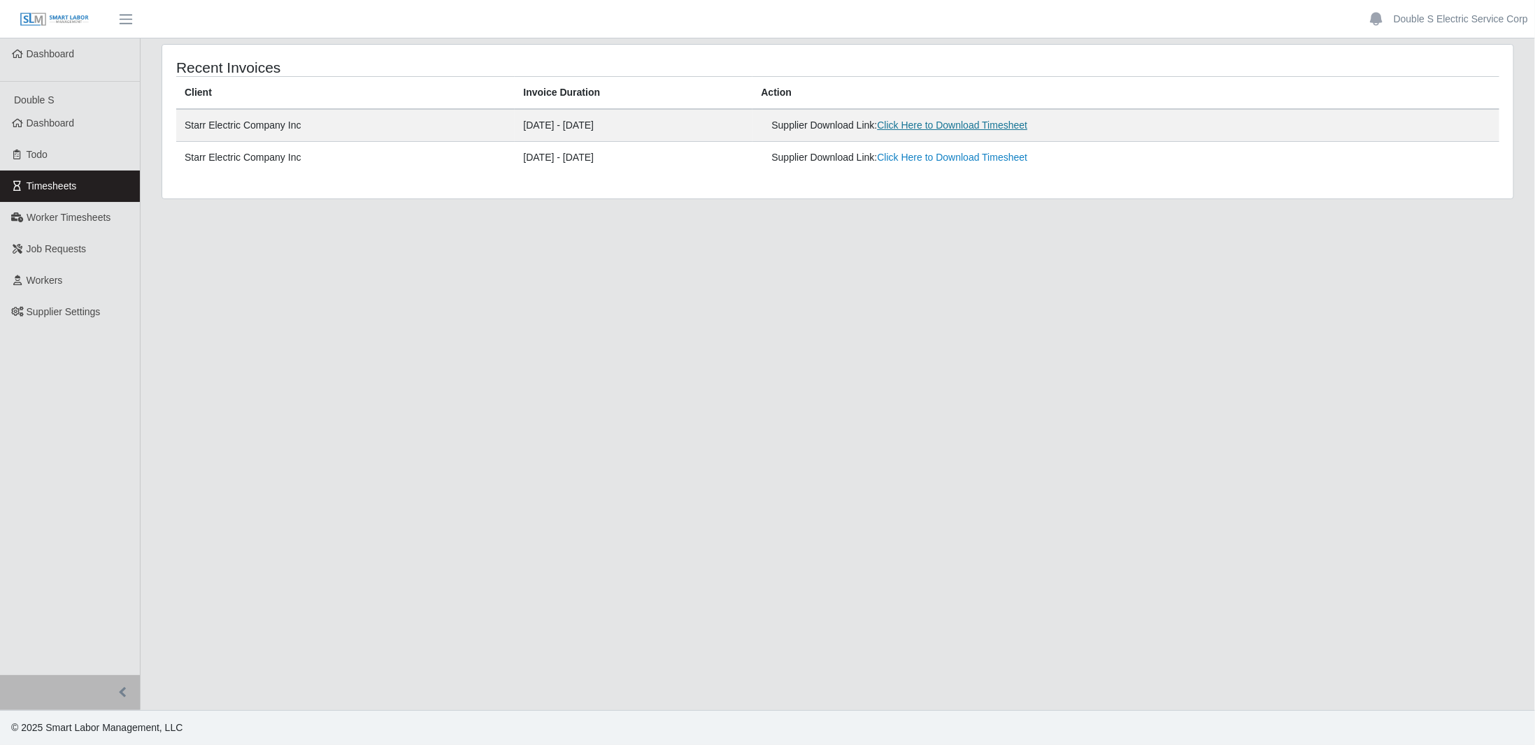
click at [962, 129] on link "Click Here to Download Timesheet" at bounding box center [952, 125] width 150 height 11
click at [1425, 18] on link "Double S Electric Service Corp" at bounding box center [1461, 19] width 134 height 15
click at [1429, 99] on icon at bounding box center [1422, 97] width 14 height 10
